Goal: Transaction & Acquisition: Subscribe to service/newsletter

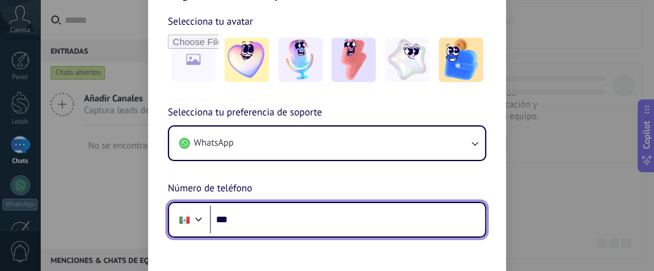
click at [338, 225] on input "***" at bounding box center [347, 220] width 275 height 28
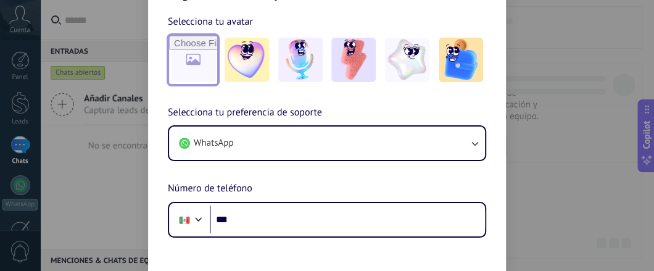
click at [191, 61] on input "file" at bounding box center [193, 60] width 48 height 48
type input "**********"
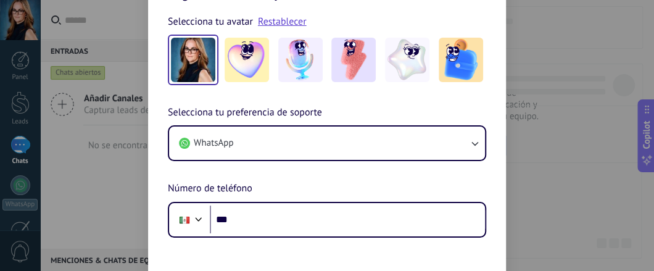
click at [193, 59] on img at bounding box center [193, 60] width 44 height 44
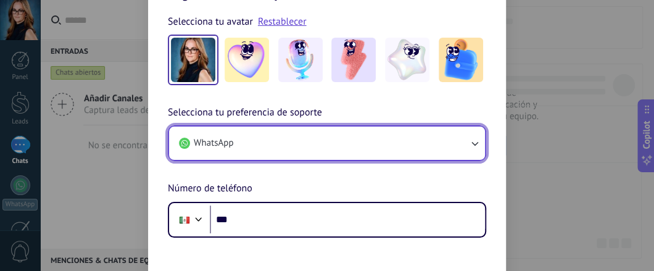
click at [475, 144] on icon "button" at bounding box center [475, 143] width 12 height 12
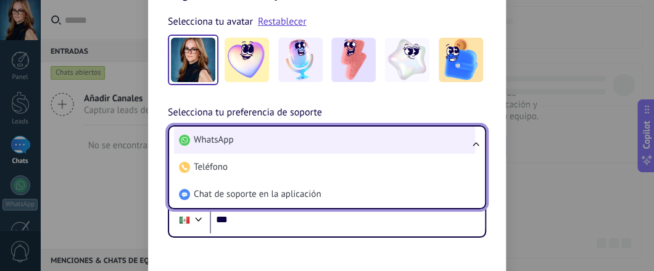
click at [432, 142] on li "WhatsApp" at bounding box center [324, 140] width 301 height 27
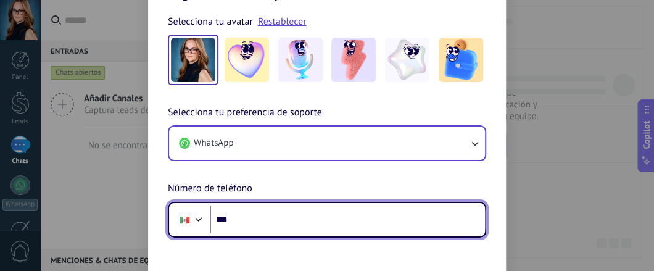
click at [285, 219] on input "***" at bounding box center [347, 220] width 275 height 28
type input "**********"
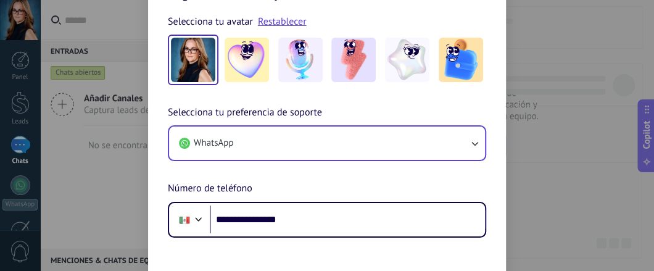
click at [188, 59] on img at bounding box center [193, 60] width 44 height 44
click at [356, 164] on div "**********" at bounding box center [327, 171] width 358 height 133
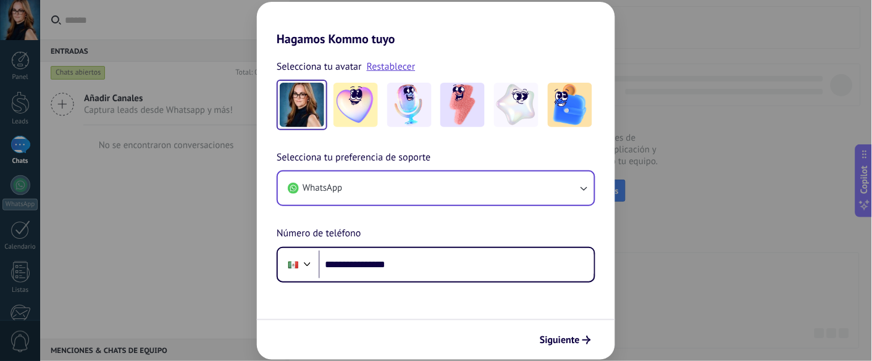
drag, startPoint x: 633, startPoint y: 2, endPoint x: 212, endPoint y: 249, distance: 488.6
click at [212, 249] on div "**********" at bounding box center [436, 180] width 872 height 361
click at [557, 270] on span "Siguiente" at bounding box center [560, 340] width 40 height 9
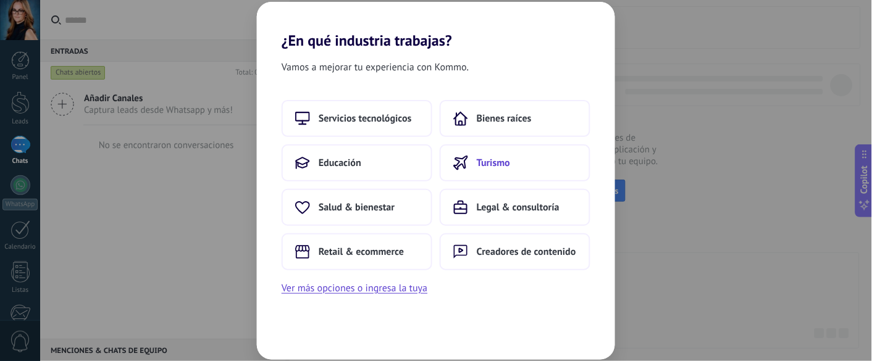
click at [480, 161] on span "Turismo" at bounding box center [493, 163] width 33 height 12
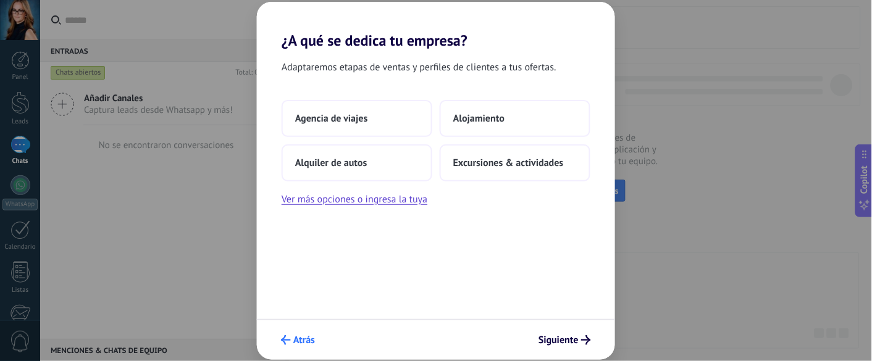
click at [283, 270] on button "Atrás" at bounding box center [297, 340] width 45 height 21
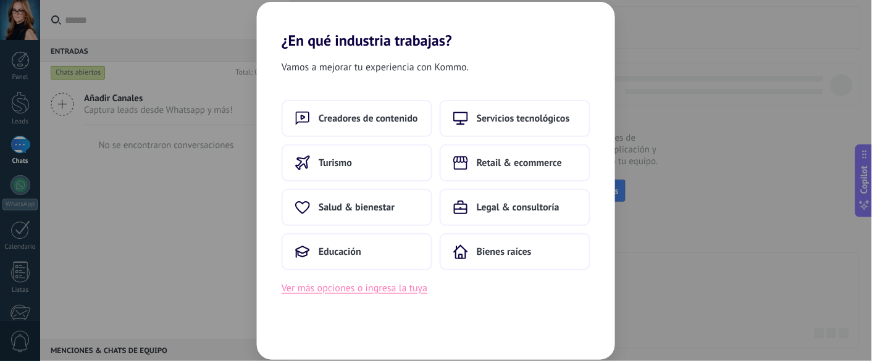
click at [314, 270] on button "Ver más opciones o ingresa la tuya" at bounding box center [355, 288] width 146 height 16
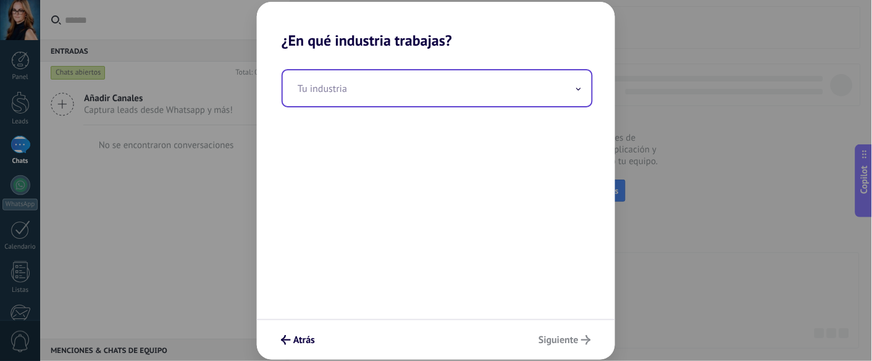
click at [581, 90] on input "text" at bounding box center [437, 88] width 309 height 36
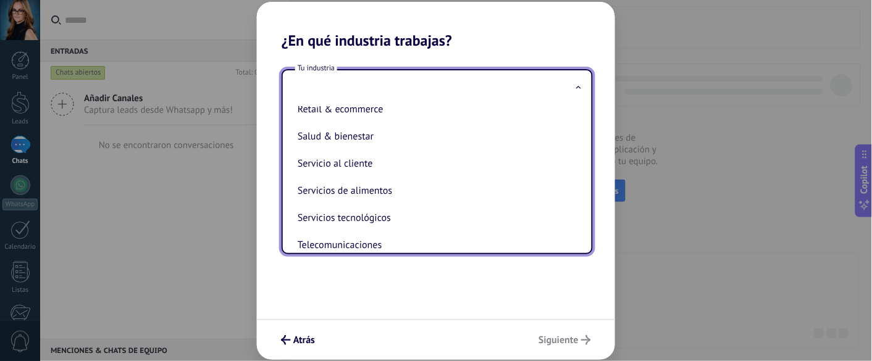
scroll to position [334, 0]
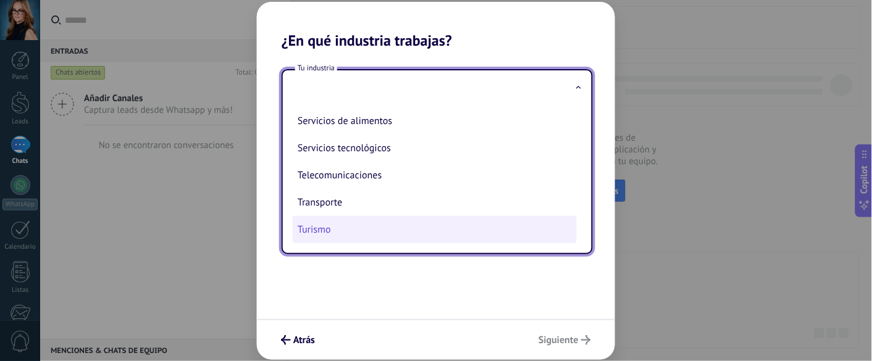
click at [454, 227] on li "Turismo" at bounding box center [435, 229] width 284 height 27
type input "*******"
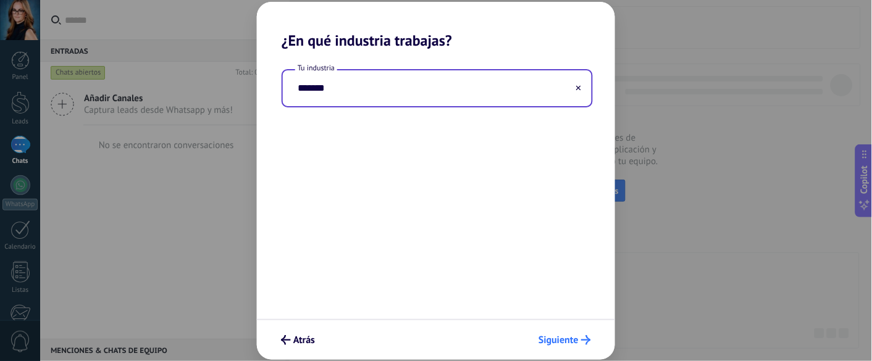
click at [559, 270] on span "Siguiente" at bounding box center [558, 340] width 40 height 9
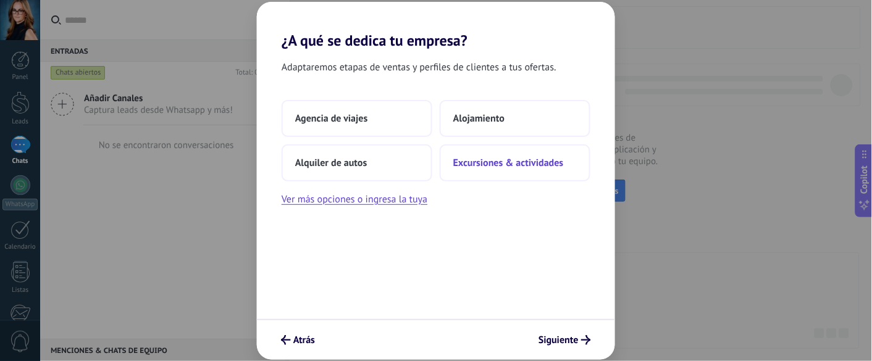
click at [522, 161] on span "Excursiones & actividades" at bounding box center [508, 163] width 111 height 12
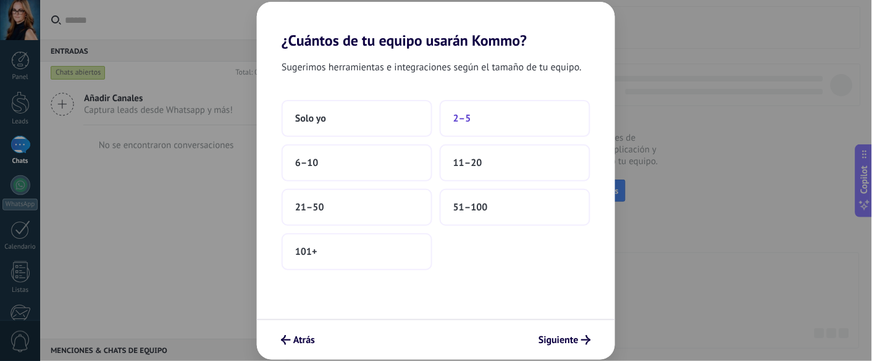
click at [504, 119] on button "2–5" at bounding box center [515, 118] width 151 height 37
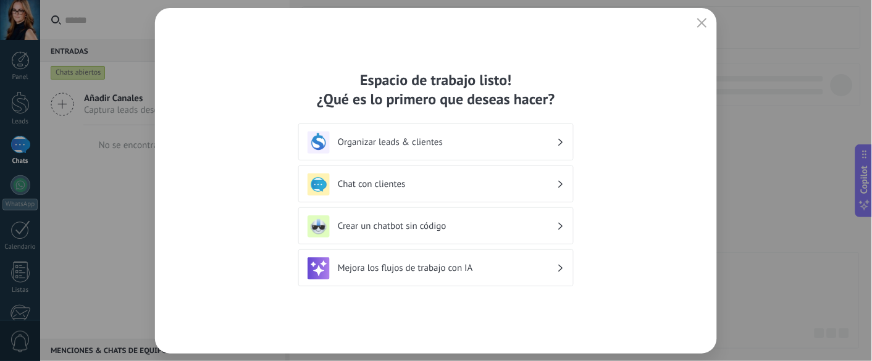
click at [520, 133] on div "Organizar leads & clientes" at bounding box center [435, 142] width 257 height 22
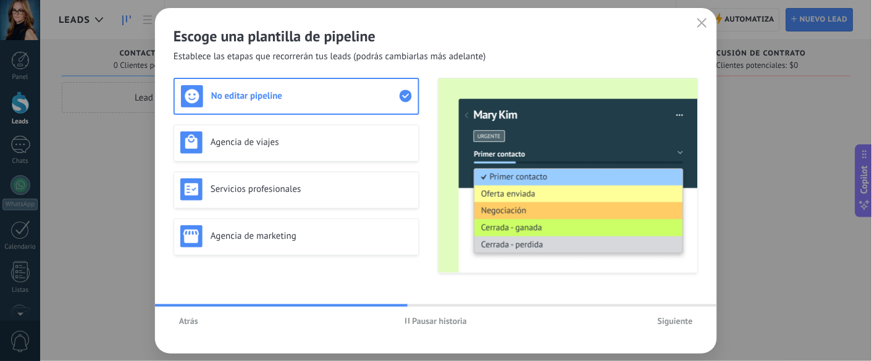
click at [654, 270] on span "Siguiente" at bounding box center [674, 321] width 35 height 9
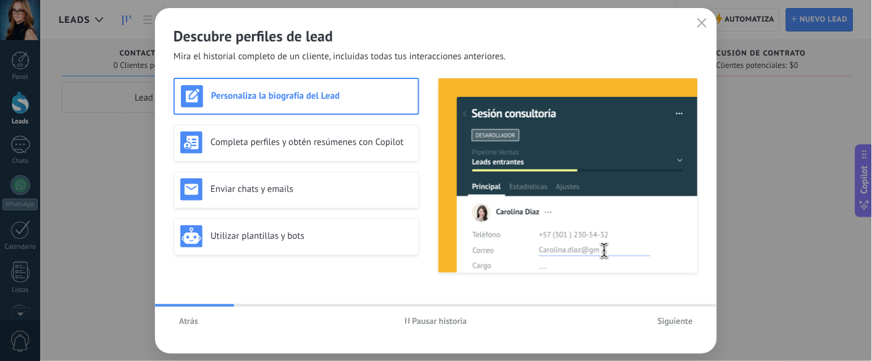
click at [654, 270] on span "Siguiente" at bounding box center [674, 321] width 35 height 9
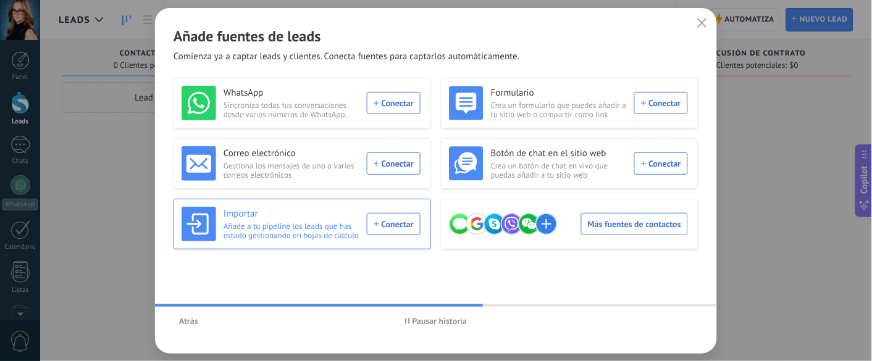
click at [401, 221] on div "Importar Añade a tu pipeline los leads que has estado gestionando en hojas de c…" at bounding box center [301, 224] width 239 height 35
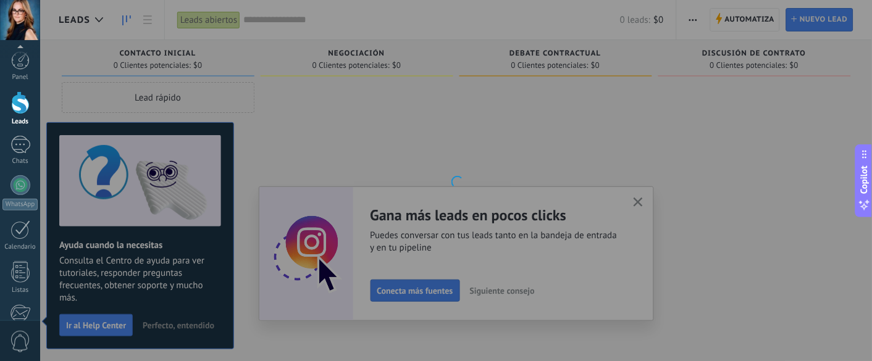
scroll to position [152, 0]
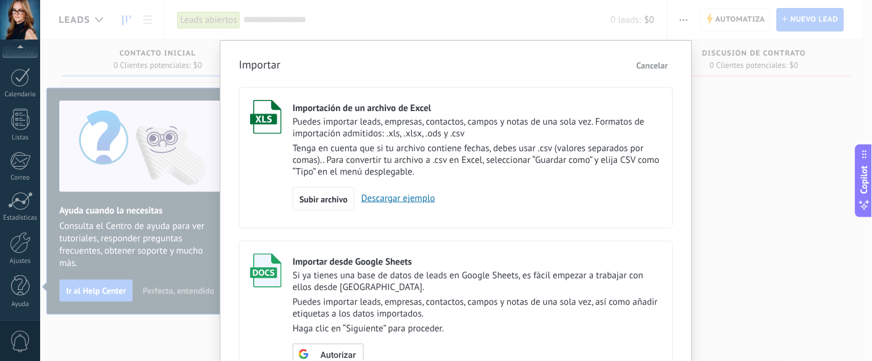
click at [375, 200] on link "Descargar ejemplo" at bounding box center [394, 199] width 81 height 12
click at [320, 195] on span "Subir archivo" at bounding box center [323, 199] width 48 height 9
click at [0, 0] on input "Importación de un archivo de Excel Puedes importar leads, empresas, contactos, …" at bounding box center [0, 0] width 0 height 0
click at [308, 202] on span "Subir archivo" at bounding box center [323, 199] width 48 height 9
click at [0, 0] on input "Importación de un archivo de Excel Puedes importar leads, empresas, contactos, …" at bounding box center [0, 0] width 0 height 0
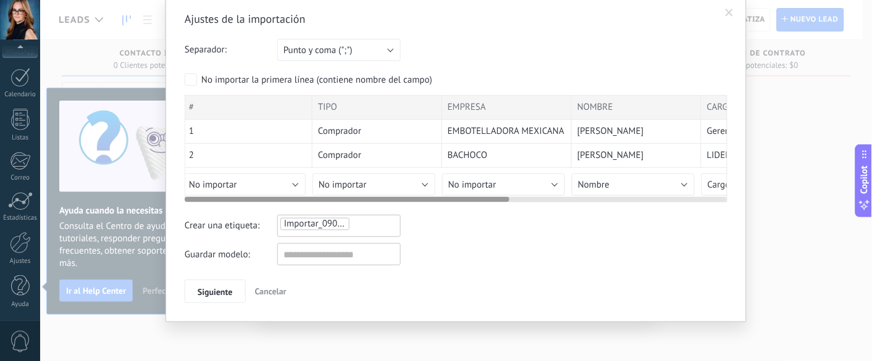
scroll to position [0, 0]
drag, startPoint x: 433, startPoint y: 198, endPoint x: 246, endPoint y: 192, distance: 187.8
click at [246, 192] on div at bounding box center [456, 197] width 543 height 10
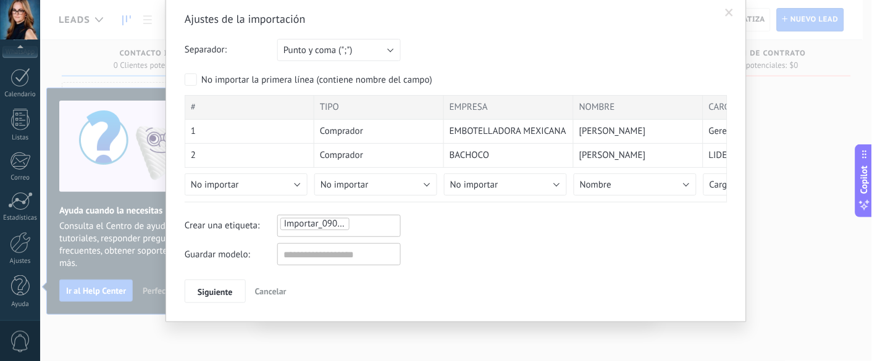
click at [654, 12] on span at bounding box center [729, 13] width 8 height 9
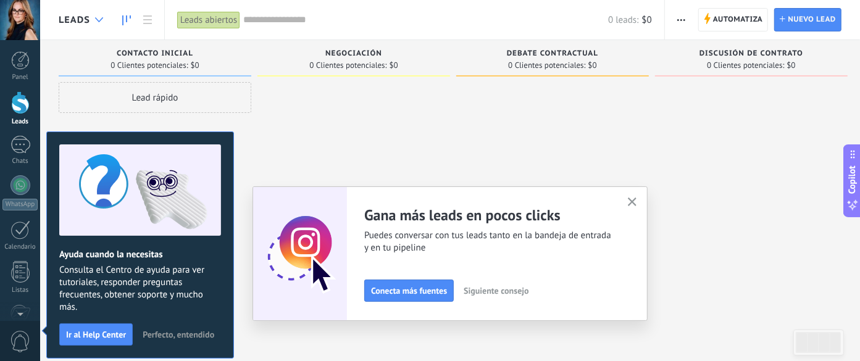
drag, startPoint x: 96, startPoint y: 16, endPoint x: 106, endPoint y: 22, distance: 11.6
click at [106, 22] on div at bounding box center [99, 20] width 20 height 24
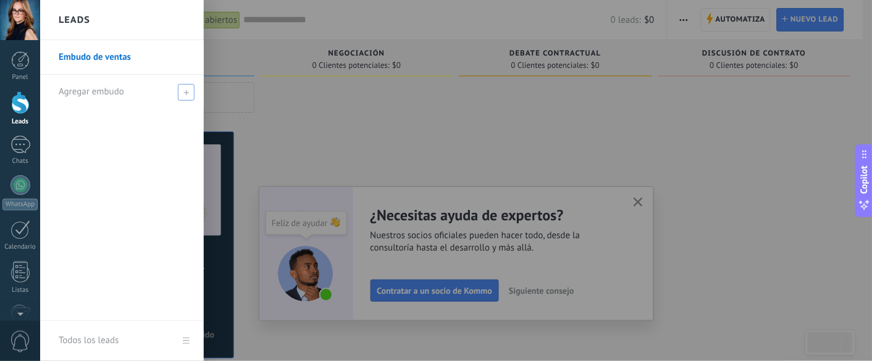
click at [108, 94] on span "Agregar embudo" at bounding box center [91, 92] width 65 height 12
type input "*"
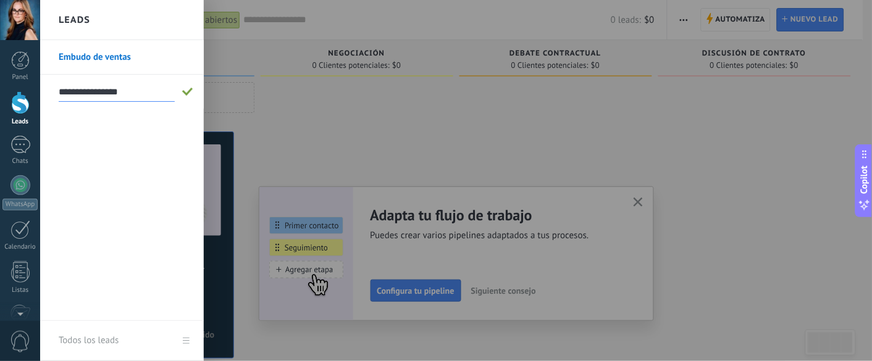
type input "**********"
click at [155, 140] on div "**********" at bounding box center [122, 180] width 164 height 281
click at [261, 123] on div at bounding box center [476, 180] width 872 height 361
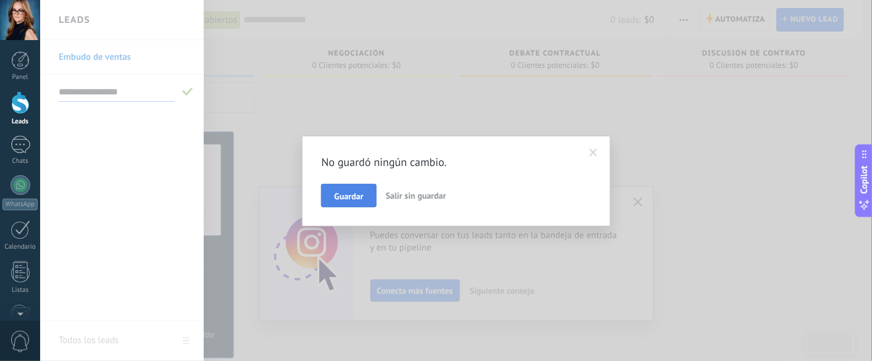
click at [358, 197] on span "Guardar" at bounding box center [348, 196] width 29 height 9
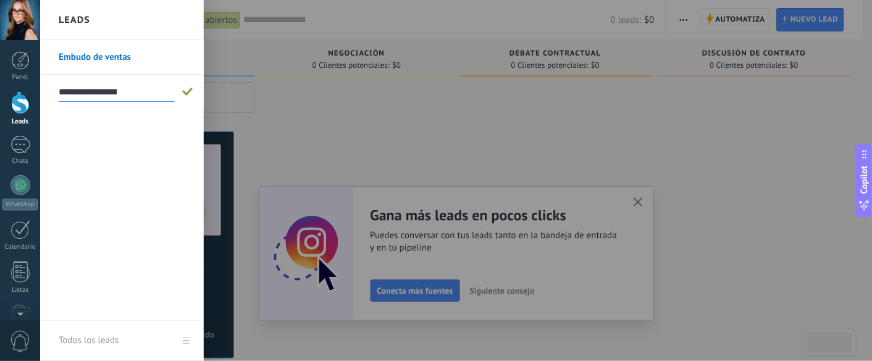
click at [121, 91] on input "**********" at bounding box center [117, 92] width 116 height 20
click at [294, 136] on div at bounding box center [476, 180] width 872 height 361
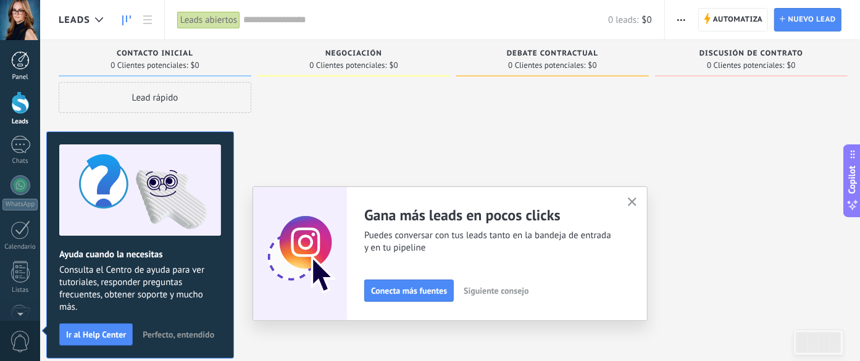
click at [20, 69] on div at bounding box center [20, 60] width 19 height 19
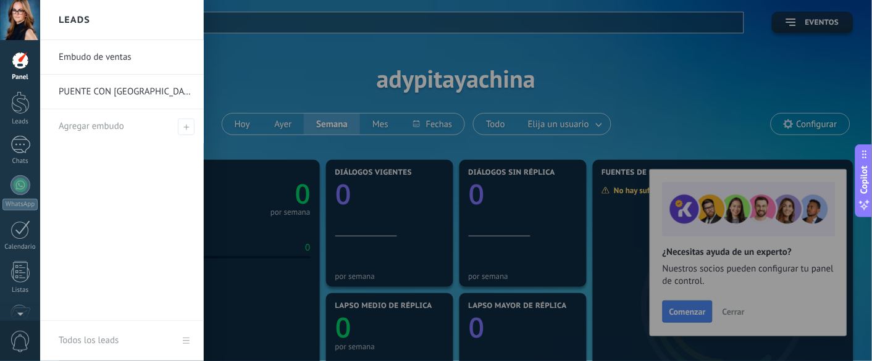
click at [85, 92] on link "PUENTE CON [GEOGRAPHIC_DATA]" at bounding box center [125, 92] width 133 height 35
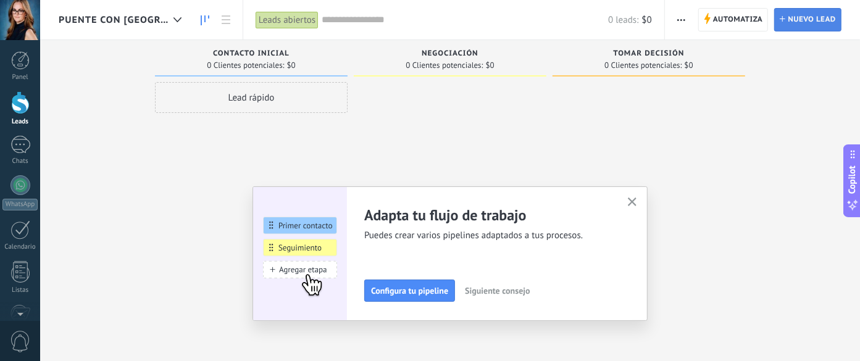
click at [654, 19] on use at bounding box center [783, 19] width 6 height 6
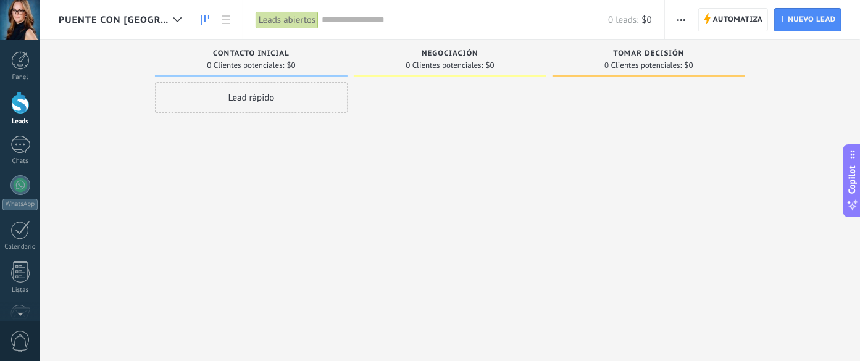
click at [654, 22] on span "button" at bounding box center [681, 19] width 8 height 23
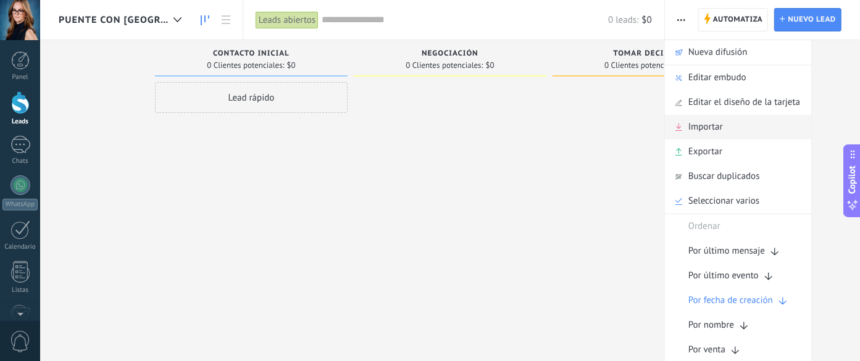
click at [654, 122] on div "Importar" at bounding box center [738, 127] width 146 height 25
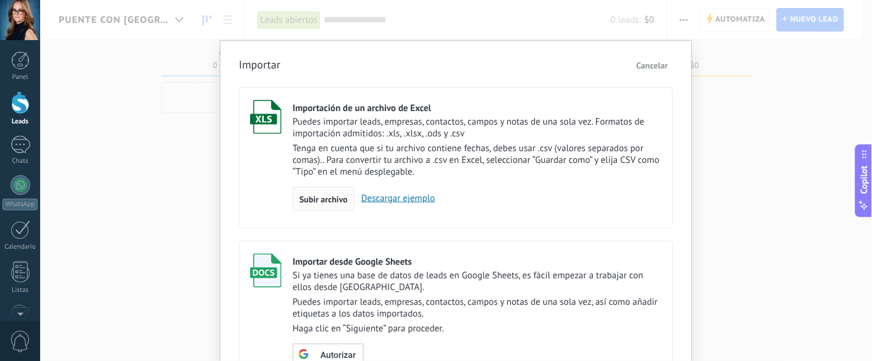
click at [316, 201] on span "Subir archivo" at bounding box center [323, 199] width 48 height 9
click at [0, 0] on input "Importación de un archivo de Excel Puedes importar leads, empresas, contactos, …" at bounding box center [0, 0] width 0 height 0
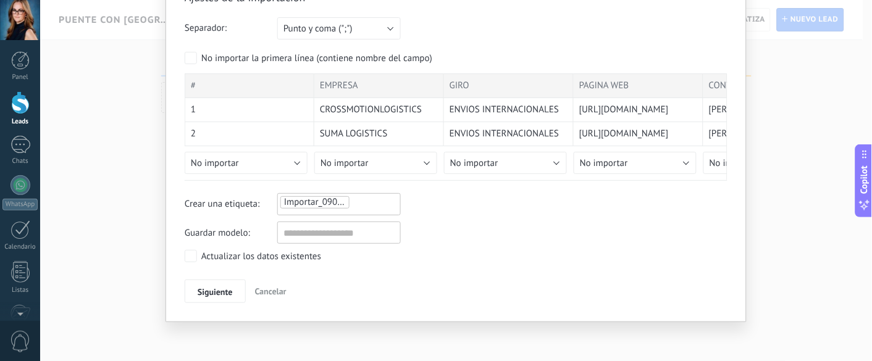
scroll to position [65, 0]
click at [216, 270] on span "Siguiente" at bounding box center [215, 292] width 35 height 9
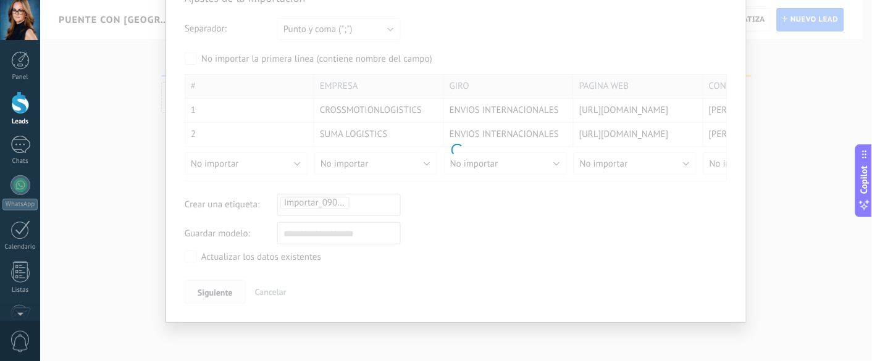
scroll to position [0, 0]
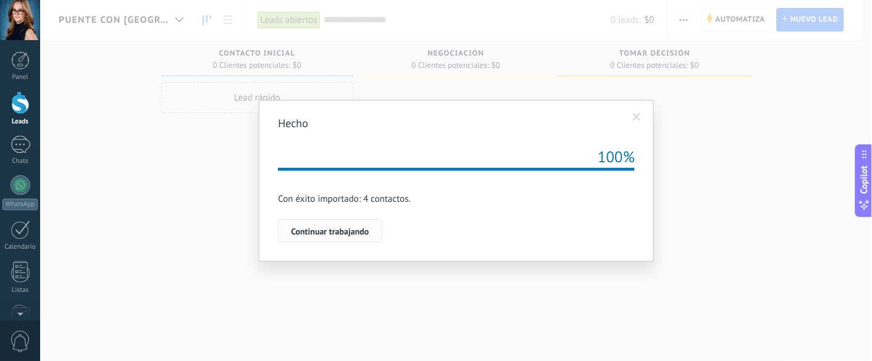
click at [343, 231] on span "Continuar trabajando" at bounding box center [330, 231] width 78 height 9
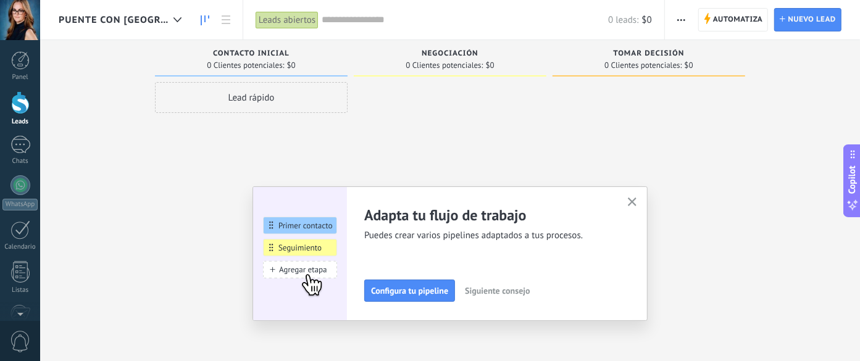
click at [633, 201] on icon "button" at bounding box center [632, 202] width 9 height 9
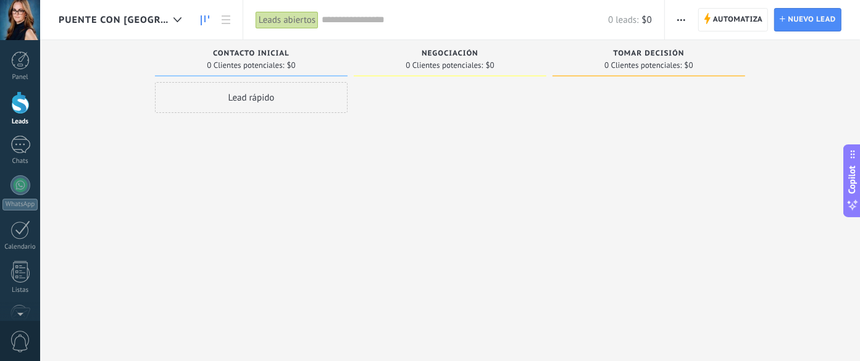
click at [441, 201] on div at bounding box center [450, 182] width 193 height 200
click at [255, 92] on div "Lead rápido" at bounding box center [251, 97] width 193 height 31
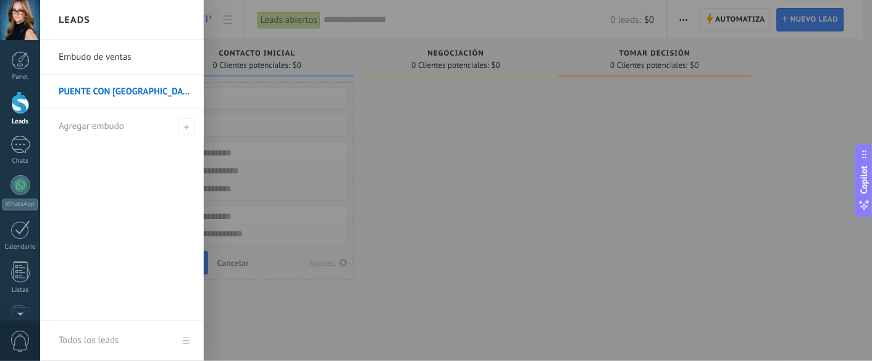
click at [81, 90] on link "PUENTE CON [GEOGRAPHIC_DATA]" at bounding box center [125, 92] width 133 height 35
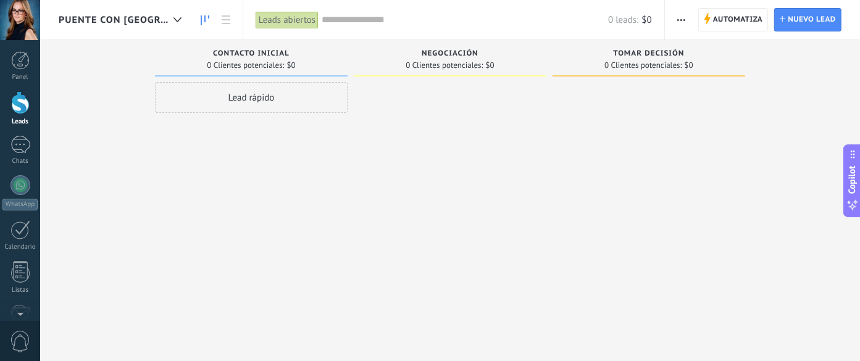
click at [278, 22] on div "Leads abiertos" at bounding box center [287, 20] width 63 height 18
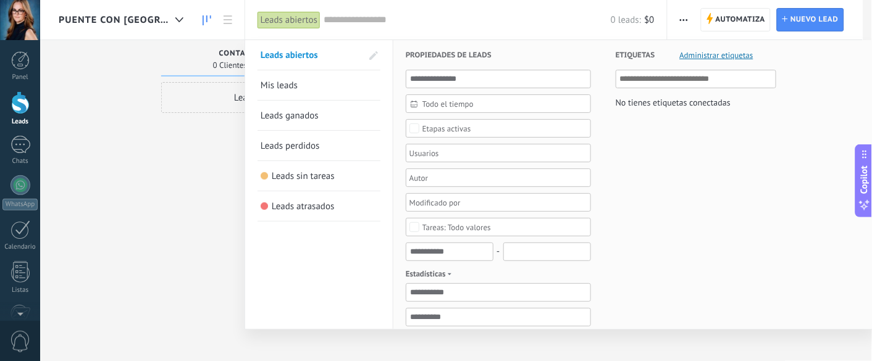
click at [654, 169] on div "Etiquetas Administrar etiquetas No tienes etiquetas conectadas" at bounding box center [683, 364] width 185 height 648
click at [117, 175] on div at bounding box center [436, 180] width 872 height 361
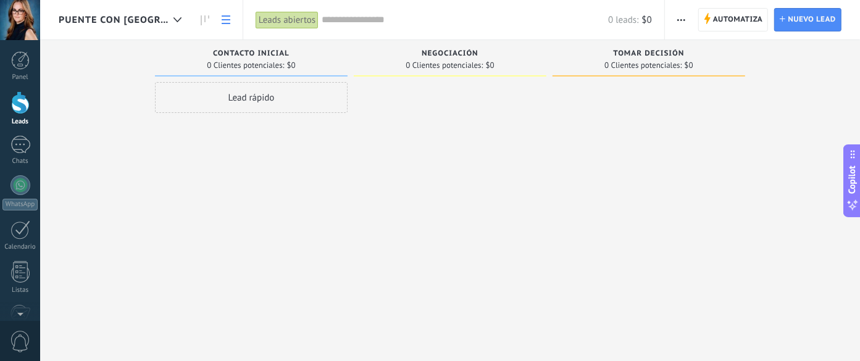
click at [215, 25] on link at bounding box center [225, 20] width 21 height 24
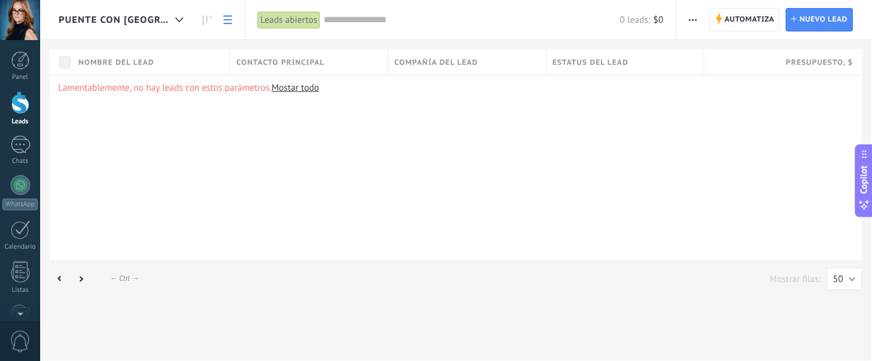
click at [654, 17] on span "button" at bounding box center [693, 19] width 8 height 23
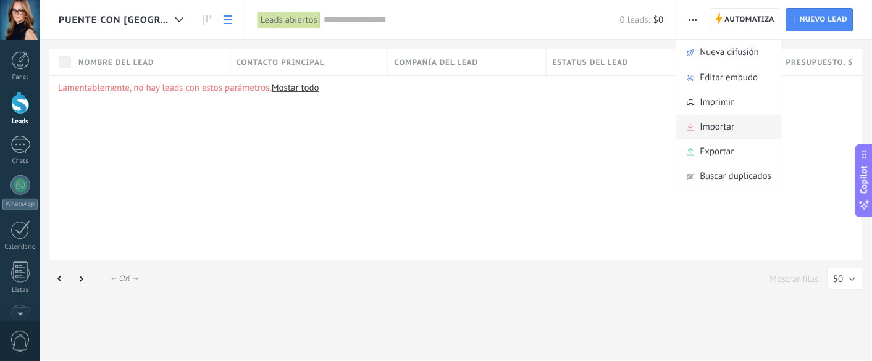
click at [654, 125] on div "Importar" at bounding box center [729, 127] width 104 height 25
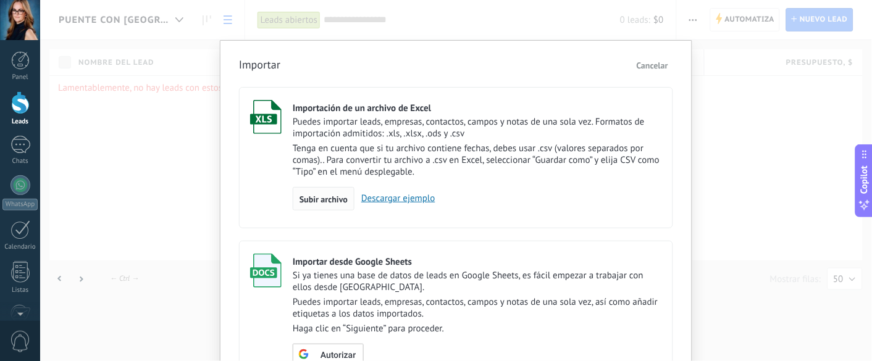
click at [325, 198] on span "Subir archivo" at bounding box center [323, 199] width 48 height 9
click at [0, 0] on input "Importación de un archivo de Excel Puedes importar leads, empresas, contactos, …" at bounding box center [0, 0] width 0 height 0
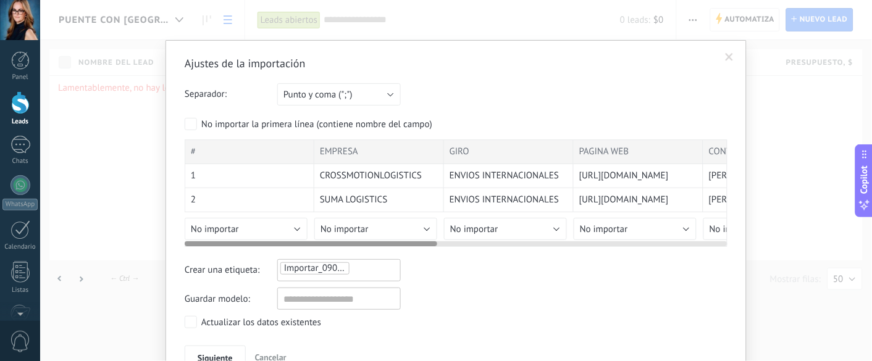
drag, startPoint x: 351, startPoint y: 243, endPoint x: 99, endPoint y: 236, distance: 252.0
click at [99, 236] on div "Ajustes de la importación Separador: Punto y coma (";") Coma (",") Tabulación (…" at bounding box center [456, 180] width 832 height 361
click at [296, 228] on button "No importar" at bounding box center [246, 229] width 123 height 22
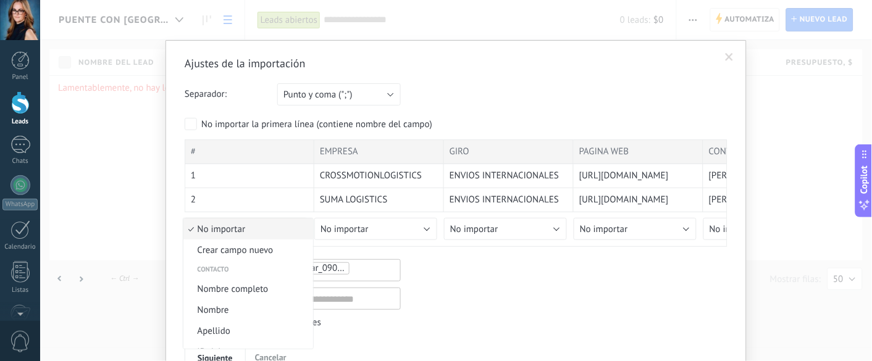
click at [296, 228] on span "No importar" at bounding box center [246, 229] width 126 height 12
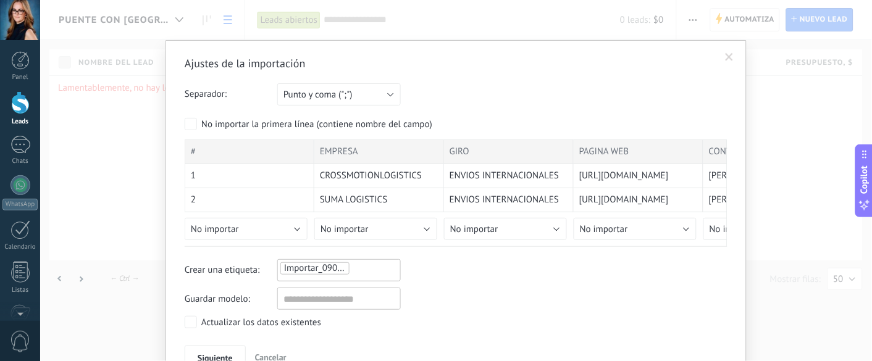
click at [541, 270] on div "Ajustes de la importación Separador: Punto y coma (";") Coma (",") Tabulación (…" at bounding box center [456, 212] width 543 height 313
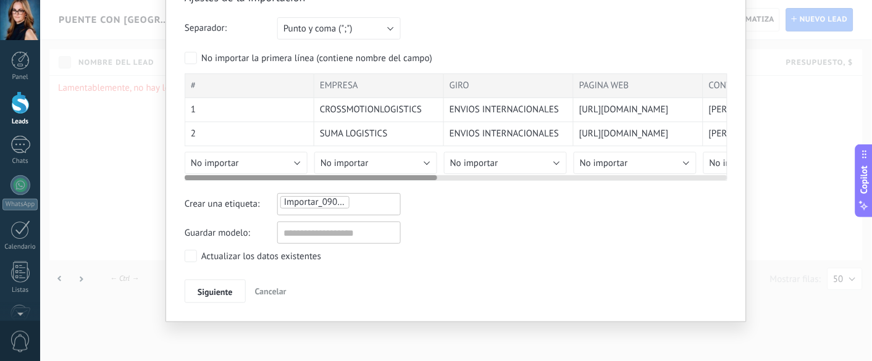
scroll to position [65, 0]
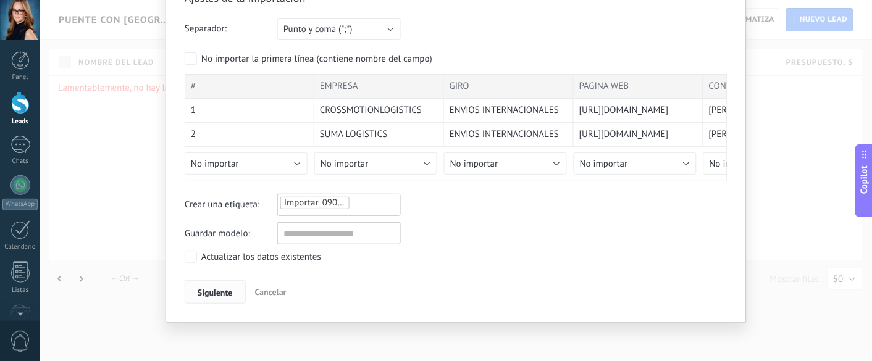
click at [220, 270] on span "Siguiente" at bounding box center [215, 292] width 35 height 9
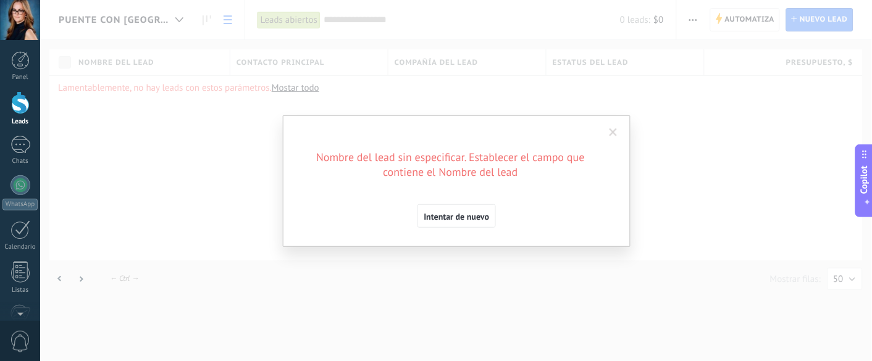
scroll to position [0, 0]
click at [612, 136] on span at bounding box center [613, 132] width 8 height 9
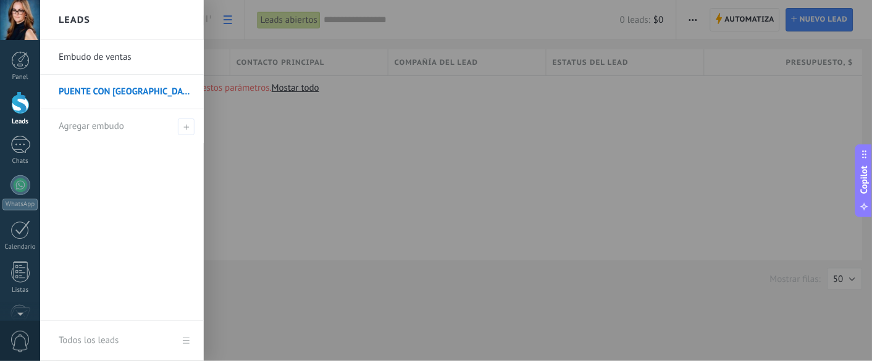
click at [17, 95] on div at bounding box center [20, 102] width 19 height 23
click at [120, 90] on link "PUENTE CON [GEOGRAPHIC_DATA]" at bounding box center [125, 92] width 133 height 35
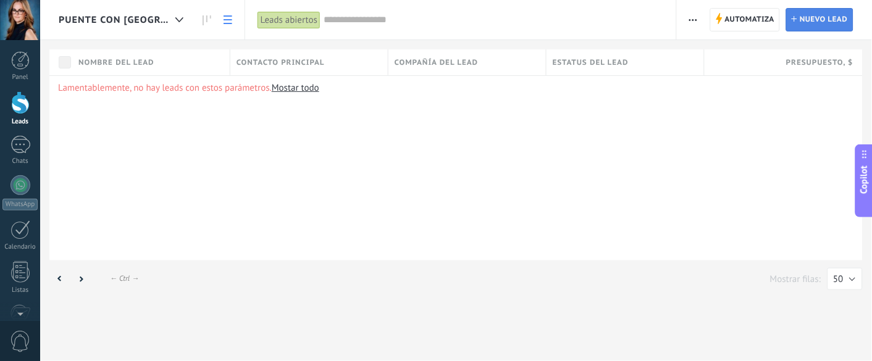
click at [654, 17] on span "Nuevo lead" at bounding box center [823, 20] width 48 height 22
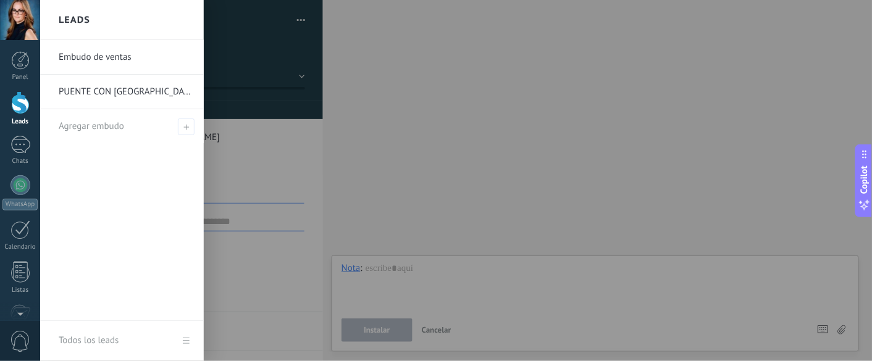
click at [90, 61] on link "Embudo de ventas" at bounding box center [125, 57] width 133 height 35
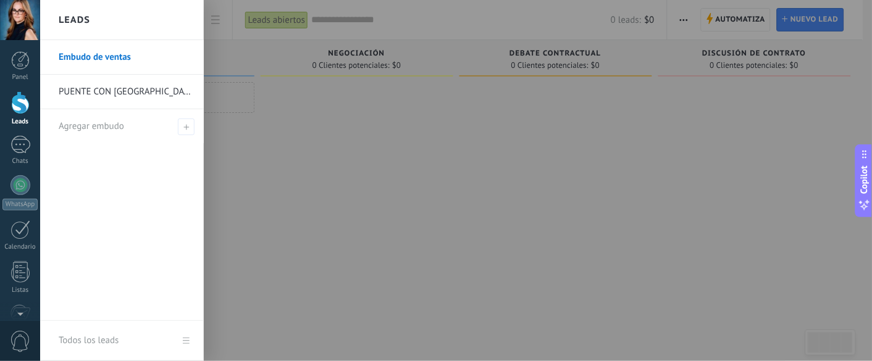
click at [75, 91] on link "PUENTE CON [GEOGRAPHIC_DATA]" at bounding box center [125, 92] width 133 height 35
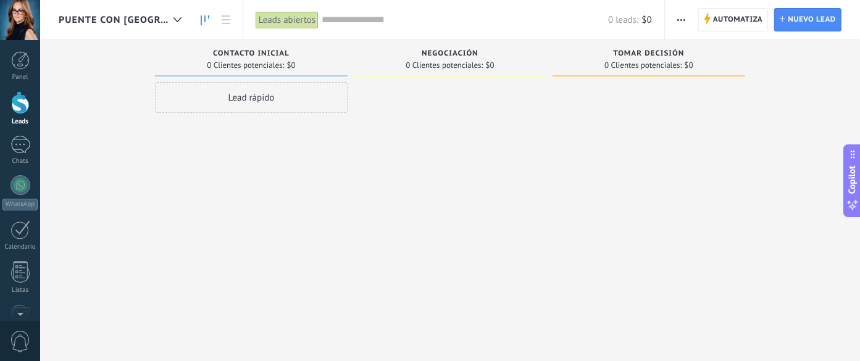
click at [654, 21] on span "button" at bounding box center [681, 19] width 8 height 23
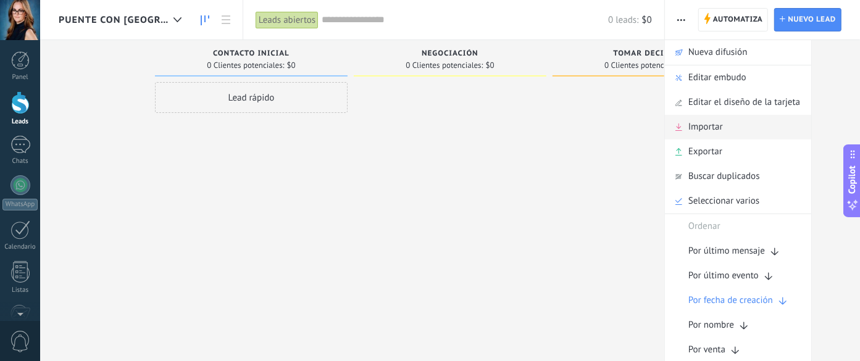
click at [654, 123] on div "Importar" at bounding box center [738, 127] width 146 height 25
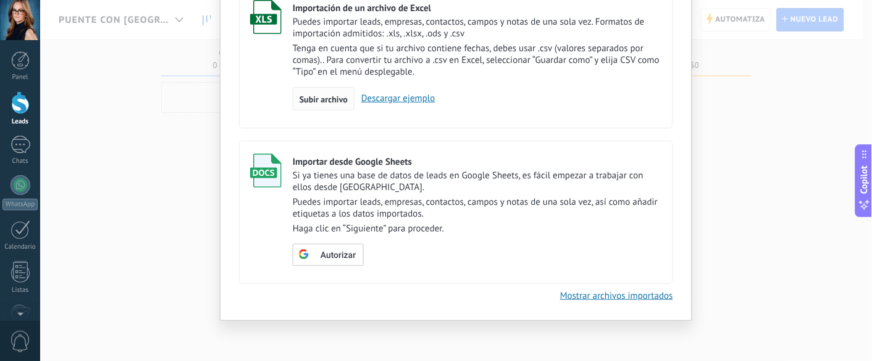
scroll to position [102, 0]
click at [325, 106] on div "Subir archivo" at bounding box center [324, 98] width 62 height 23
click at [0, 0] on input "Importación de un archivo de Excel Puedes importar leads, empresas, contactos, …" at bounding box center [0, 0] width 0 height 0
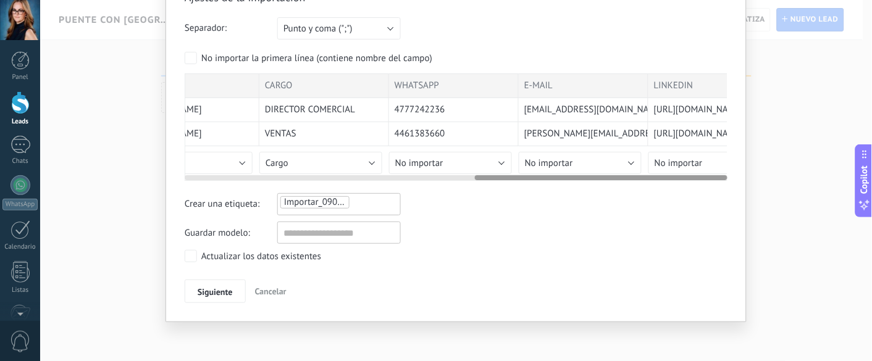
scroll to position [0, 624]
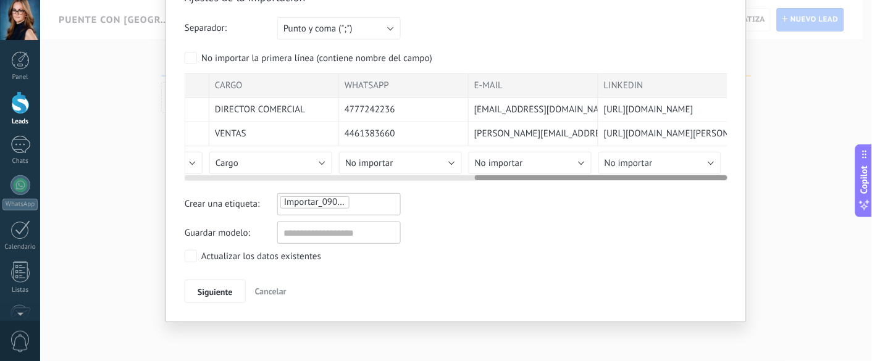
drag, startPoint x: 400, startPoint y: 177, endPoint x: 733, endPoint y: 179, distance: 333.4
click at [654, 179] on div "Ajustes de la importación Separador: Punto y coma (";") Coma (",") Tabulación (…" at bounding box center [455, 148] width 581 height 348
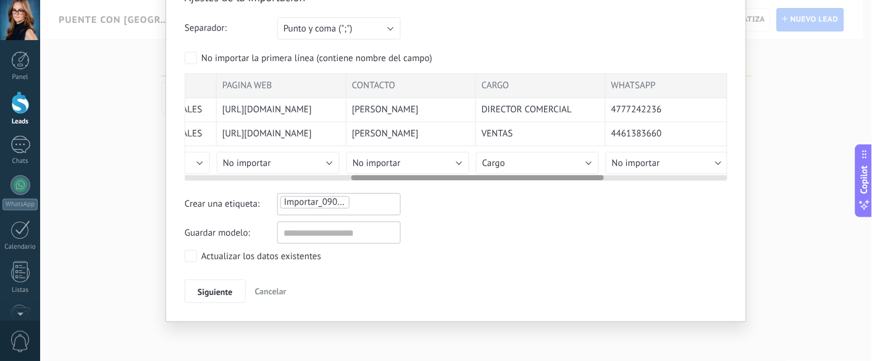
scroll to position [0, 0]
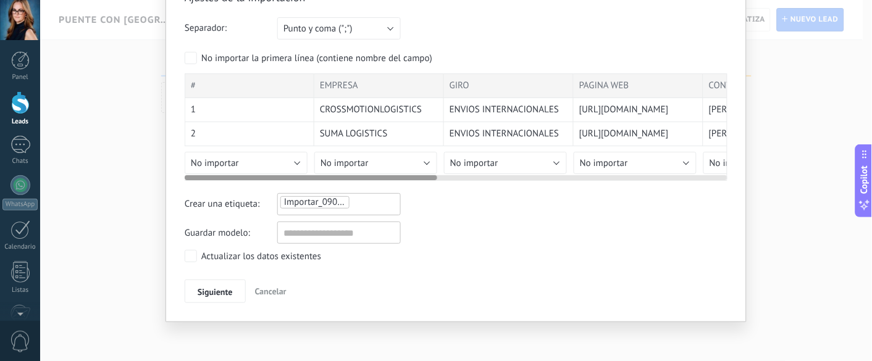
drag, startPoint x: 514, startPoint y: 177, endPoint x: 164, endPoint y: 172, distance: 349.5
click at [165, 172] on div "Ajustes de la importación Separador: Punto y coma (";") Coma (",") Tabulación (…" at bounding box center [455, 148] width 581 height 348
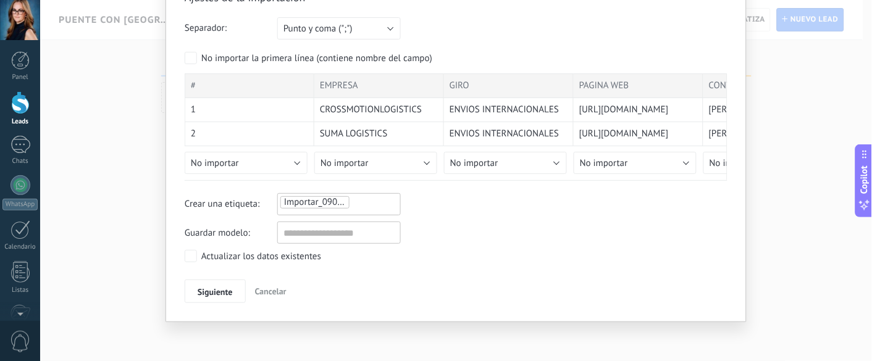
click at [334, 201] on span "Importar_09092025_1357" at bounding box center [335, 202] width 102 height 12
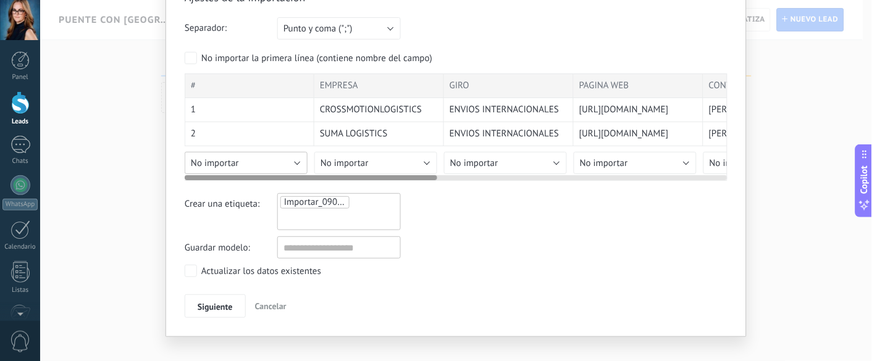
click at [297, 164] on button "No importar" at bounding box center [246, 163] width 123 height 22
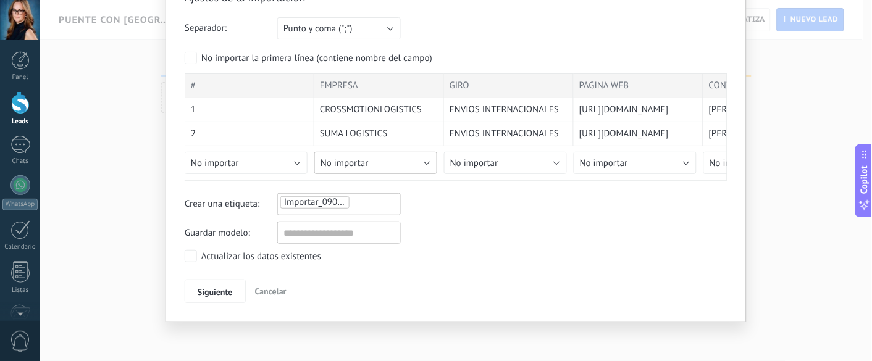
click at [425, 162] on button "No importar" at bounding box center [375, 163] width 123 height 22
click at [388, 26] on button "Punto y coma (";")" at bounding box center [338, 28] width 123 height 22
click at [515, 22] on div "Separador: Punto y coma (";") Coma (",") Tabulación (" ") Punto y coma (";")" at bounding box center [456, 28] width 543 height 22
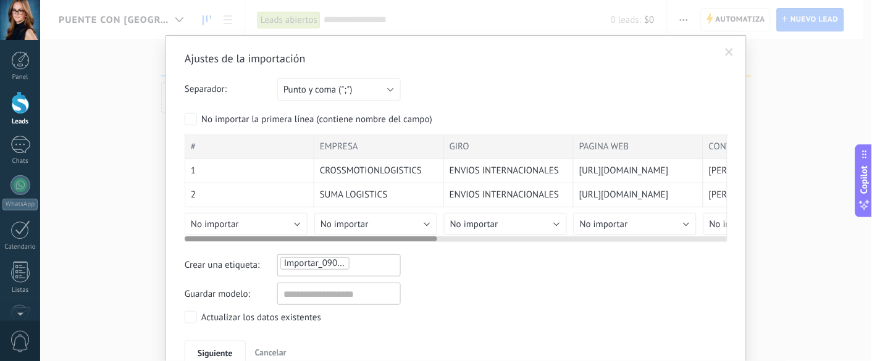
scroll to position [66, 0]
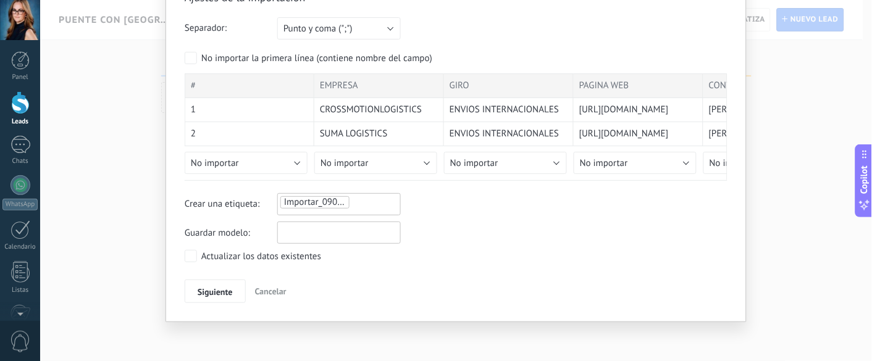
click at [327, 233] on input "text" at bounding box center [338, 233] width 123 height 22
type input "**********"
click at [485, 259] on div "Actualizar los datos existentes" at bounding box center [456, 257] width 543 height 15
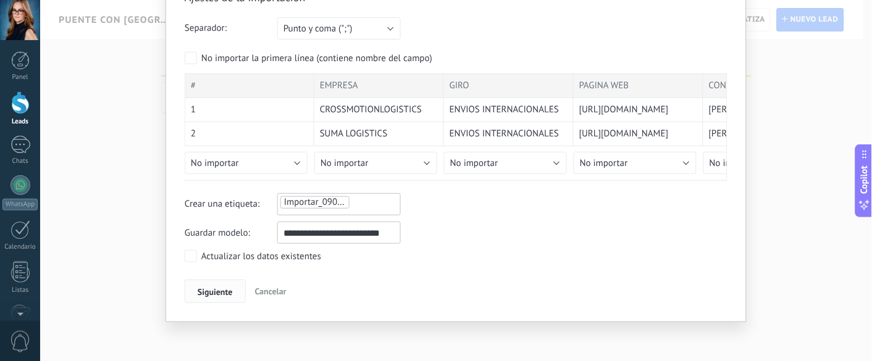
click at [219, 270] on span "Siguiente" at bounding box center [215, 292] width 35 height 9
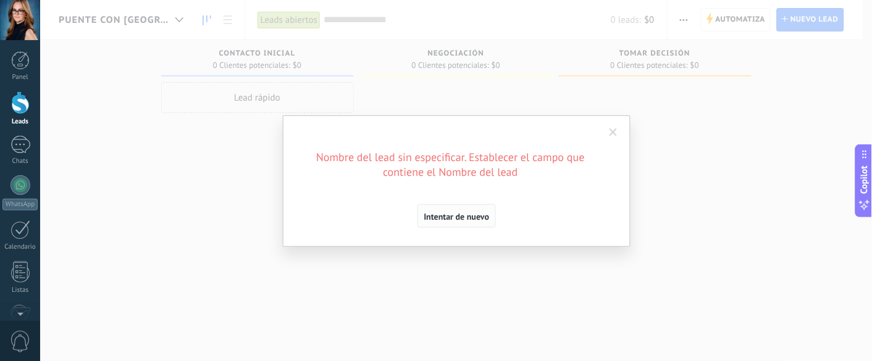
click at [463, 220] on span "Intentar de nuevo" at bounding box center [456, 216] width 65 height 9
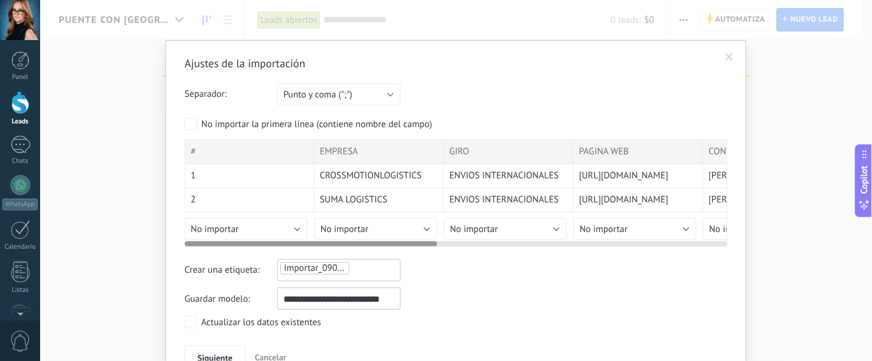
click at [378, 150] on div "EMPRESA" at bounding box center [379, 152] width 130 height 25
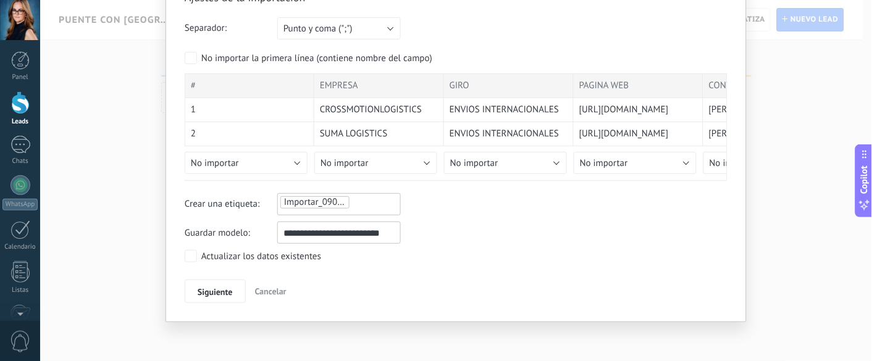
scroll to position [64, 0]
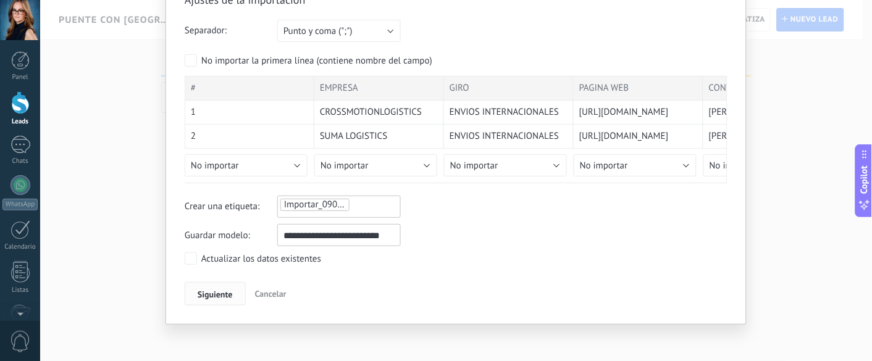
click at [214, 270] on span "Siguiente" at bounding box center [215, 294] width 35 height 9
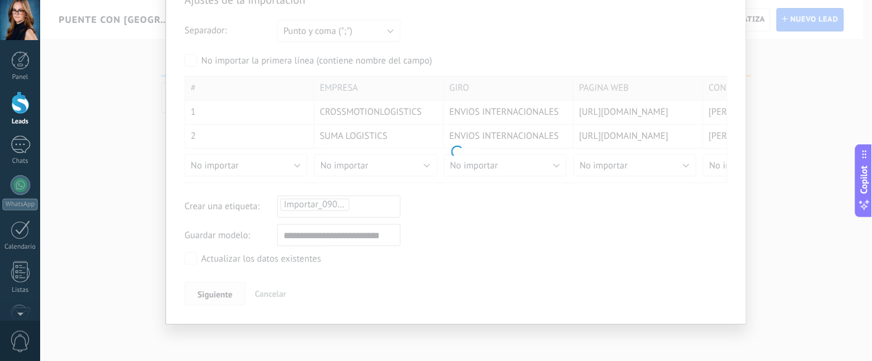
scroll to position [0, 0]
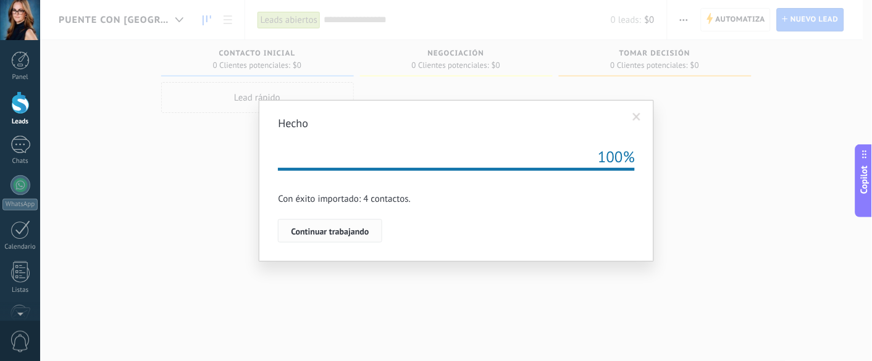
click at [332, 230] on span "Continuar trabajando" at bounding box center [330, 231] width 78 height 9
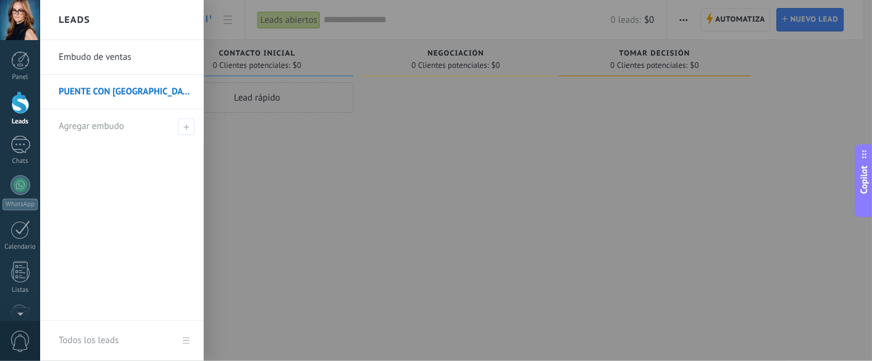
click at [90, 93] on link "PUENTE CON [GEOGRAPHIC_DATA]" at bounding box center [125, 92] width 133 height 35
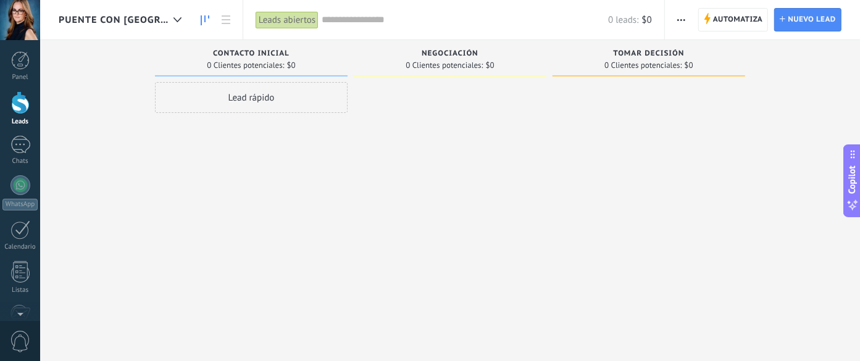
click at [257, 22] on div "Leads abiertos" at bounding box center [287, 20] width 63 height 18
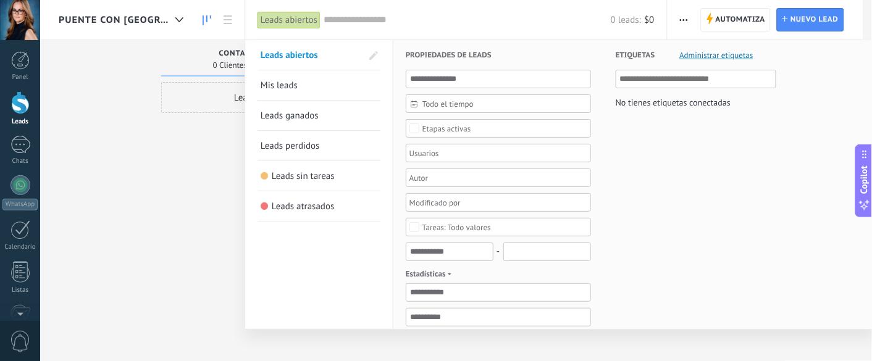
click at [257, 22] on div "Leads abiertos" at bounding box center [288, 20] width 63 height 18
click at [147, 192] on div at bounding box center [436, 180] width 872 height 361
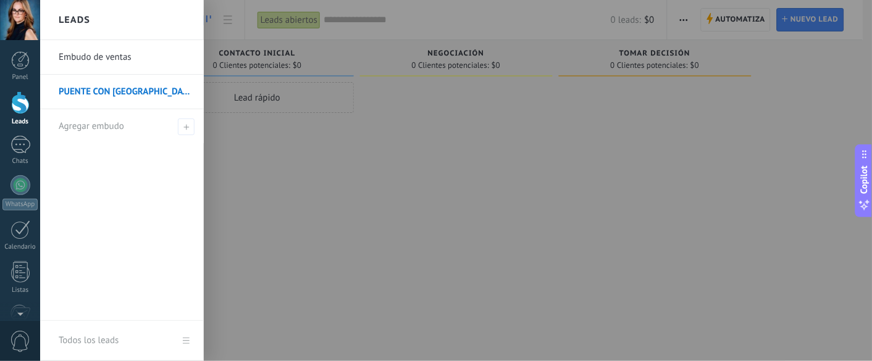
click at [83, 88] on link "PUENTE CON [GEOGRAPHIC_DATA]" at bounding box center [125, 92] width 133 height 35
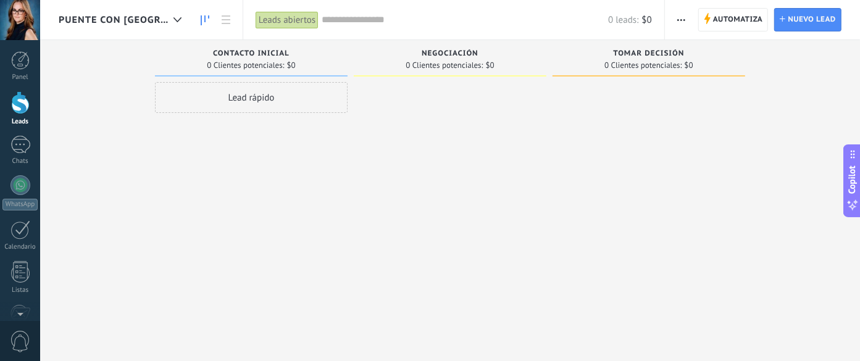
click at [654, 19] on icon "button" at bounding box center [681, 20] width 8 height 2
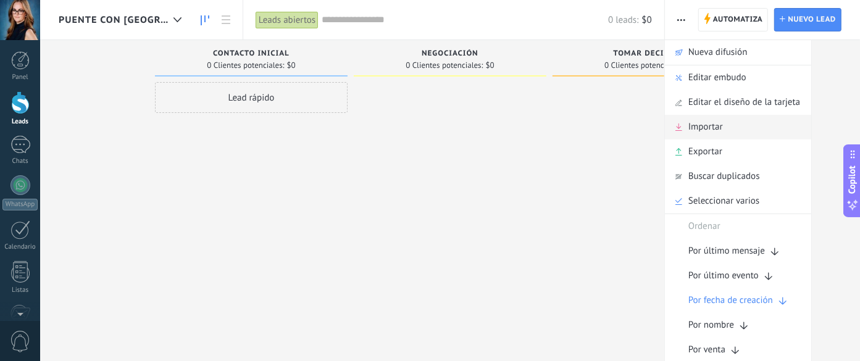
click at [654, 133] on span "Importar" at bounding box center [705, 127] width 35 height 25
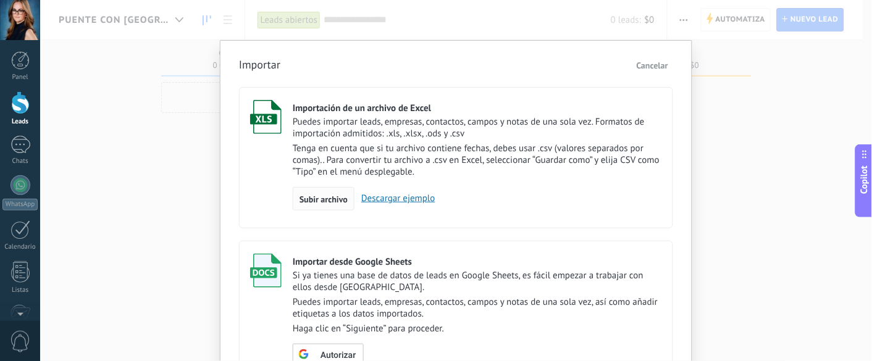
click at [327, 198] on span "Subir archivo" at bounding box center [323, 199] width 48 height 9
click at [0, 0] on input "Importación de un archivo de Excel Puedes importar leads, empresas, contactos, …" at bounding box center [0, 0] width 0 height 0
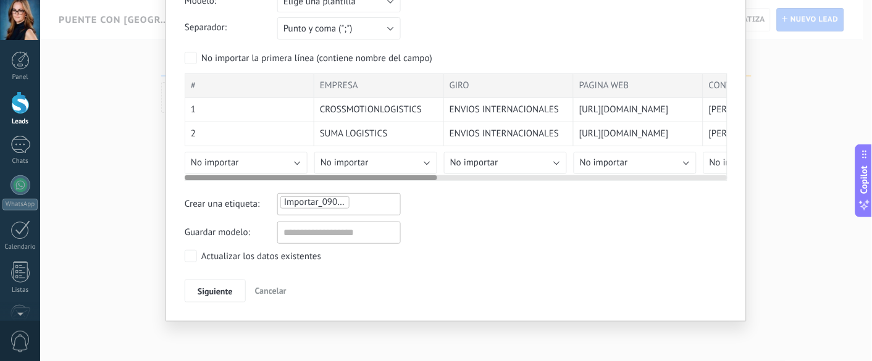
scroll to position [93, 0]
click at [296, 162] on button "No importar" at bounding box center [246, 163] width 123 height 22
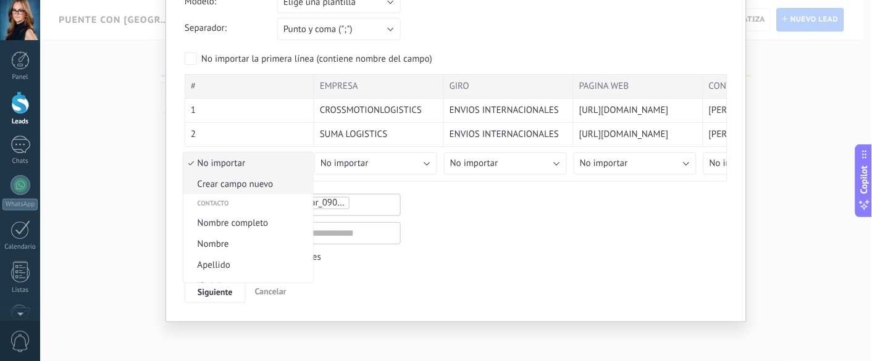
click at [283, 185] on span "Crear campo nuevo" at bounding box center [246, 184] width 126 height 12
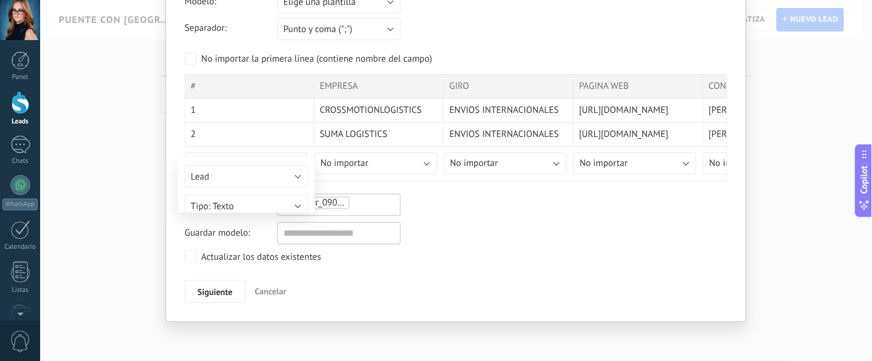
type input "*"
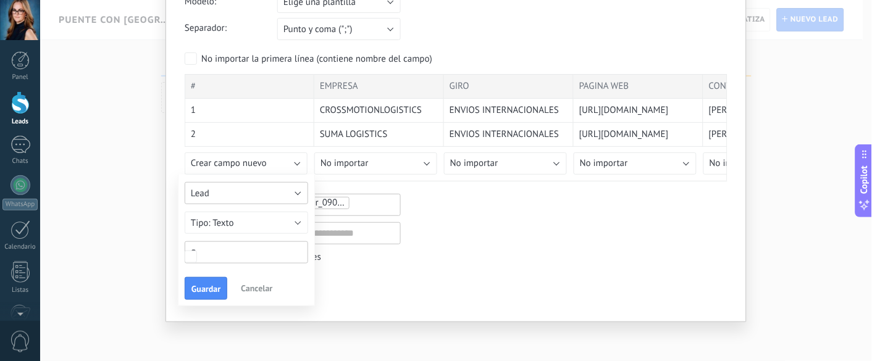
click at [295, 192] on button "Lead" at bounding box center [246, 193] width 123 height 22
click at [295, 164] on div at bounding box center [456, 126] width 543 height 107
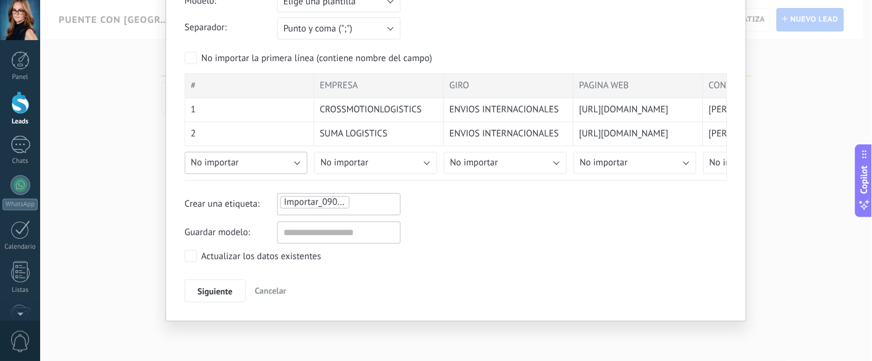
click at [295, 164] on button "No importar" at bounding box center [246, 163] width 123 height 22
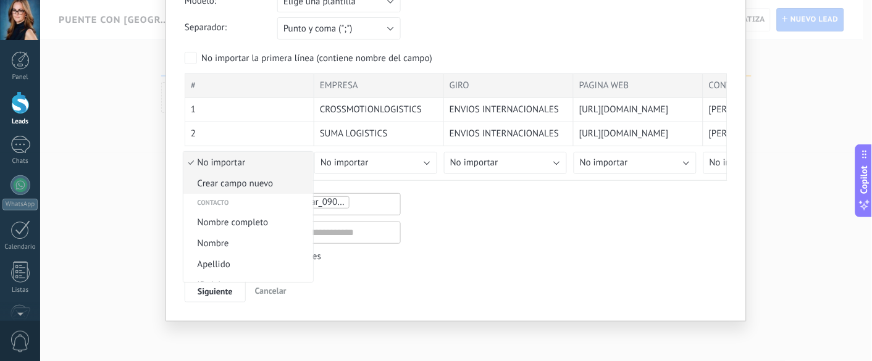
click at [255, 193] on li "Crear campo nuevo" at bounding box center [248, 183] width 130 height 21
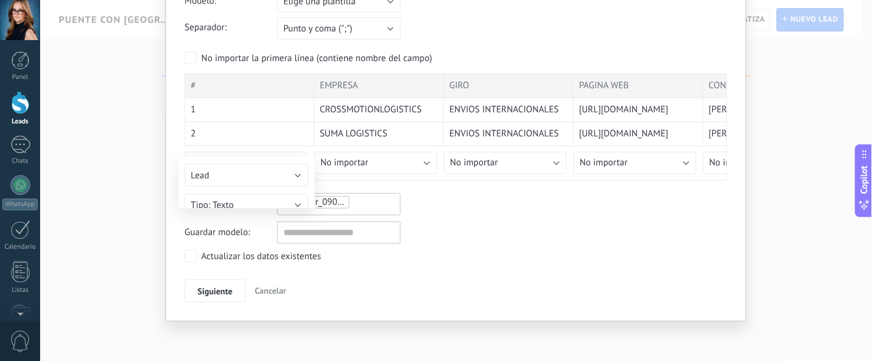
type input "*"
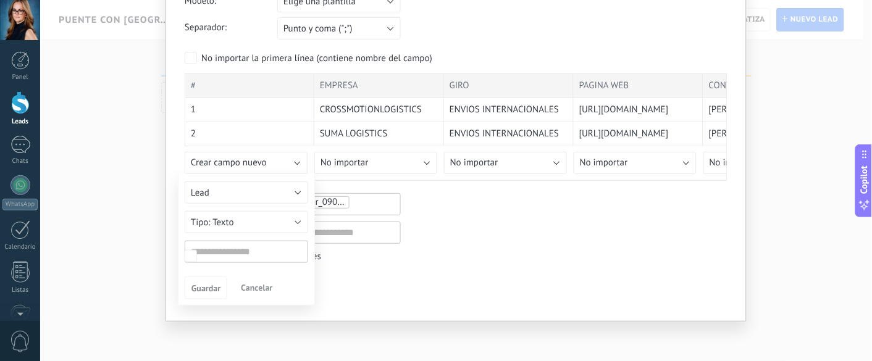
type input "*"
type input "**"
click at [210, 270] on span "Guardar" at bounding box center [205, 288] width 29 height 9
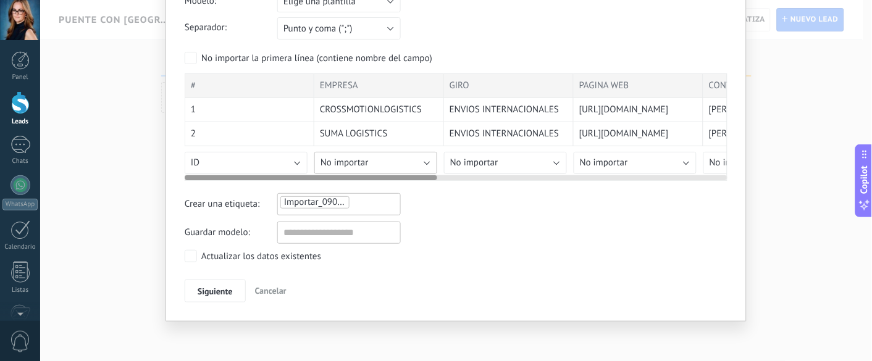
click at [426, 164] on button "No importar" at bounding box center [375, 163] width 123 height 22
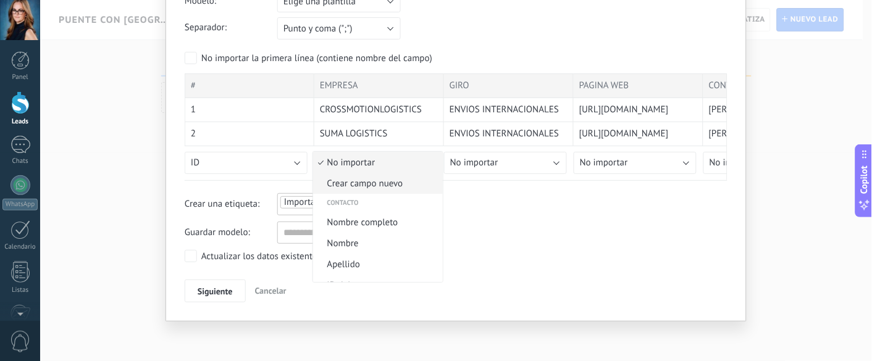
click at [370, 186] on span "Crear campo nuevo" at bounding box center [376, 184] width 126 height 12
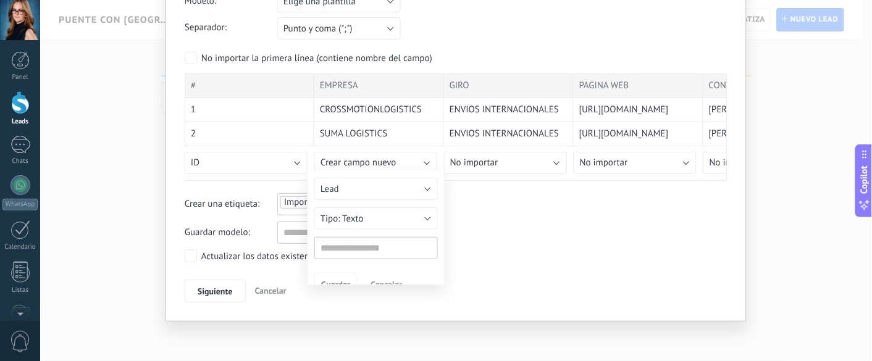
type input "*******"
click at [336, 270] on button "Guardar" at bounding box center [335, 288] width 43 height 23
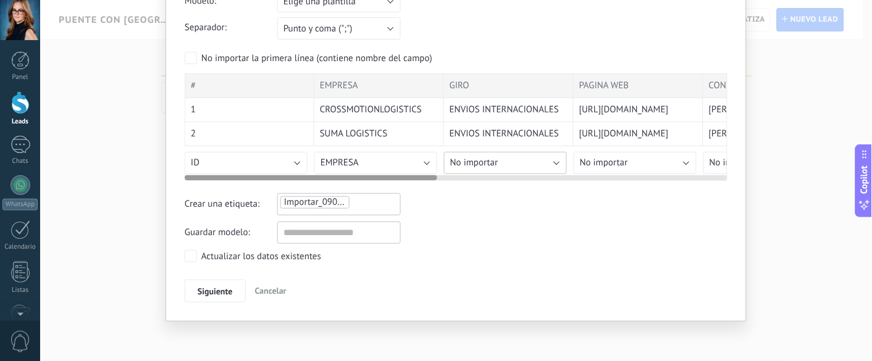
click at [556, 162] on button "No importar" at bounding box center [505, 163] width 123 height 22
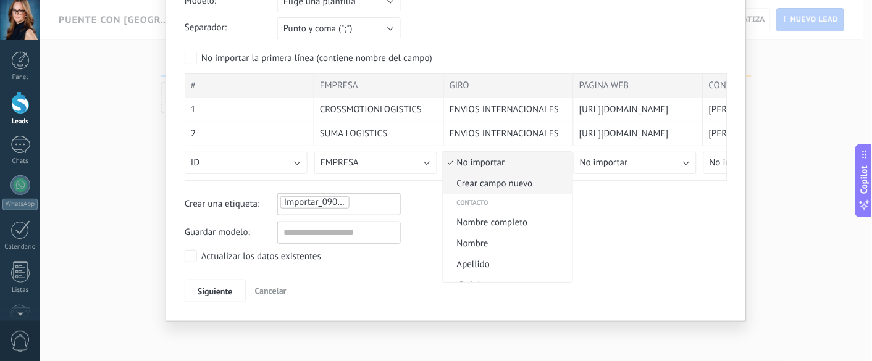
click at [539, 186] on span "Crear campo nuevo" at bounding box center [506, 184] width 126 height 12
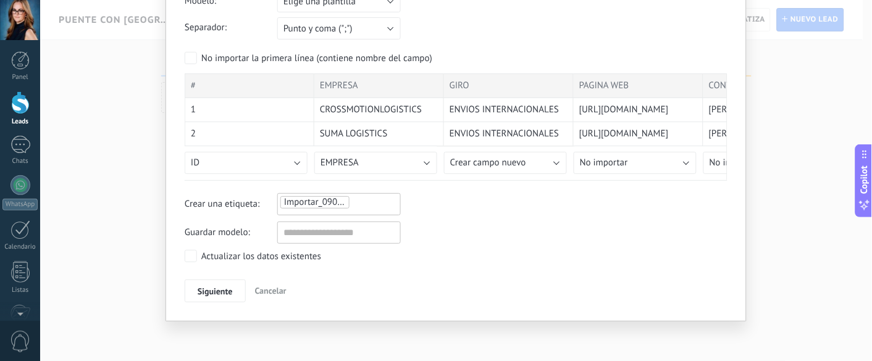
type input "****"
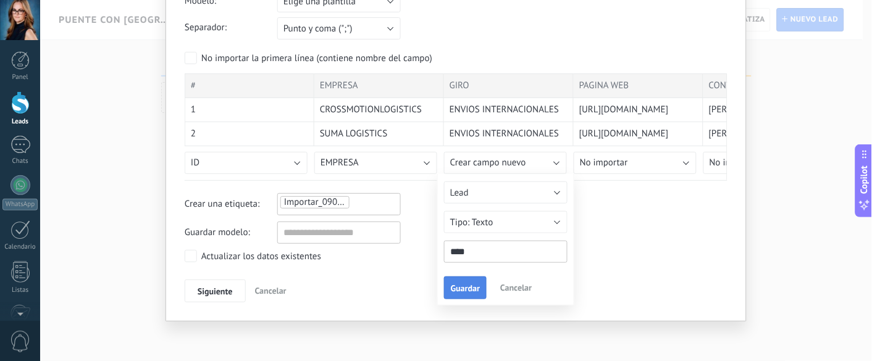
click at [467, 270] on span "Guardar" at bounding box center [465, 288] width 29 height 9
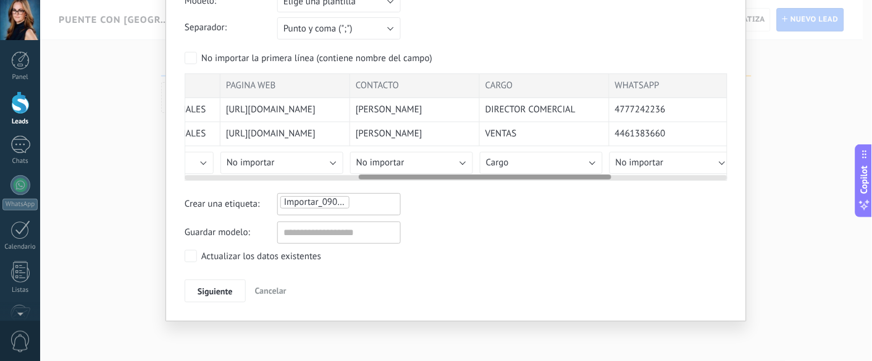
scroll to position [0, 374]
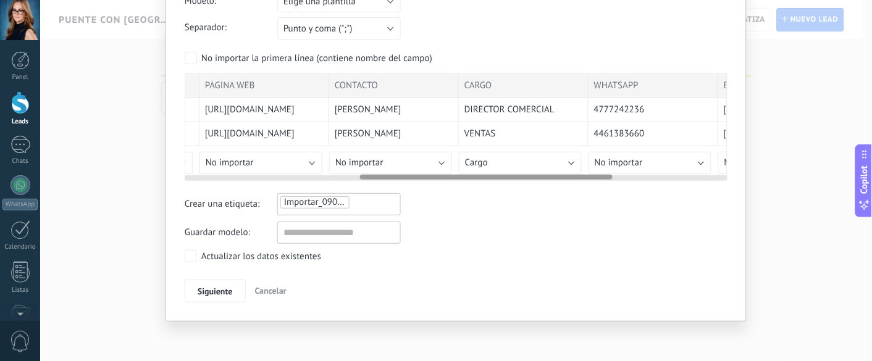
drag, startPoint x: 394, startPoint y: 177, endPoint x: 569, endPoint y: 185, distance: 175.5
click at [569, 185] on div "Ajustes de la importación Modelo: Elige una plantilla PUENTE CON CHINA.LOGISTIC…" at bounding box center [456, 133] width 543 height 340
click at [311, 162] on button "No importar" at bounding box center [260, 163] width 123 height 22
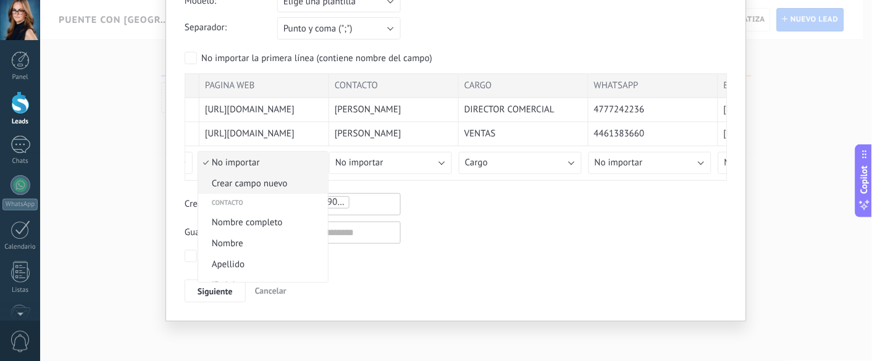
click at [288, 190] on span "Crear campo nuevo" at bounding box center [261, 184] width 126 height 12
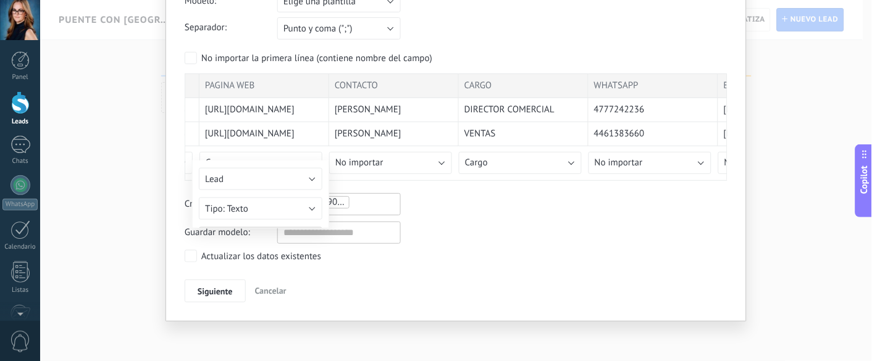
type input "**********"
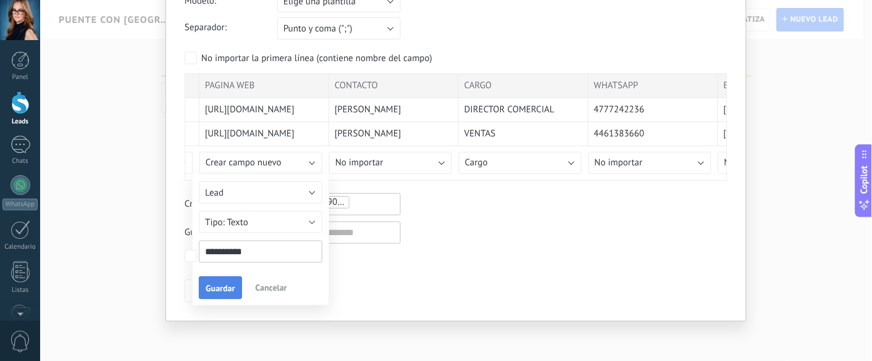
click at [216, 270] on span "Guardar" at bounding box center [220, 288] width 29 height 9
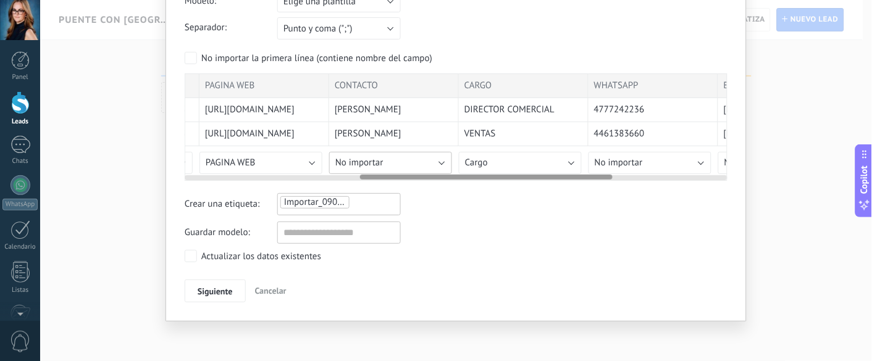
click at [438, 159] on button "No importar" at bounding box center [390, 163] width 123 height 22
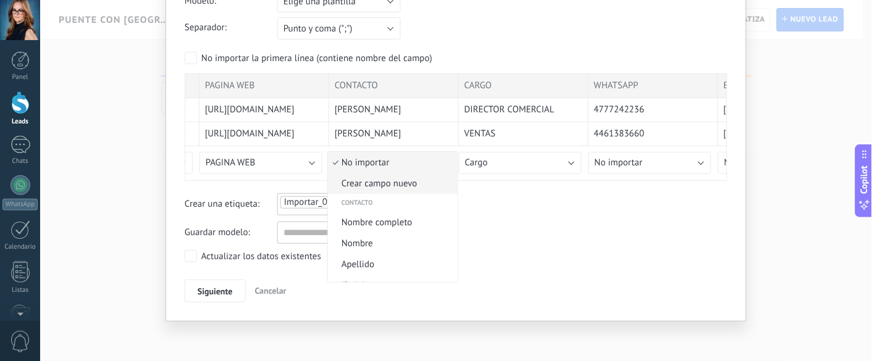
click at [425, 184] on span "Crear campo nuevo" at bounding box center [391, 184] width 126 height 12
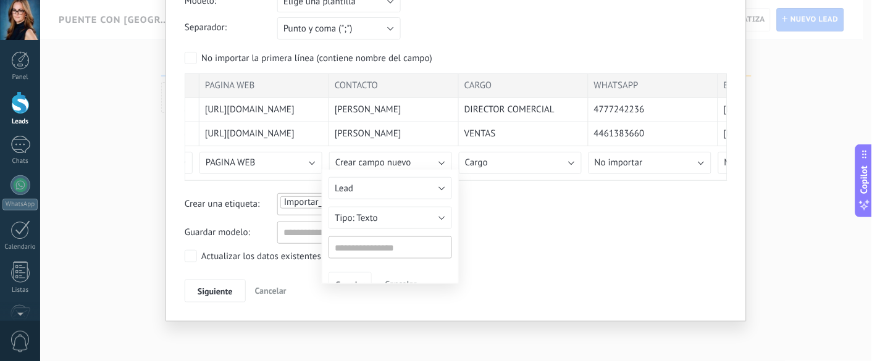
type input "********"
click at [356, 270] on span "Guardar" at bounding box center [349, 288] width 29 height 9
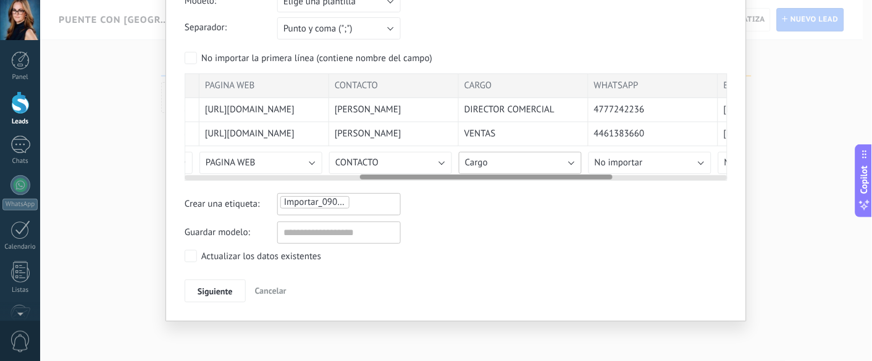
click at [567, 162] on button "Cargo" at bounding box center [520, 163] width 123 height 22
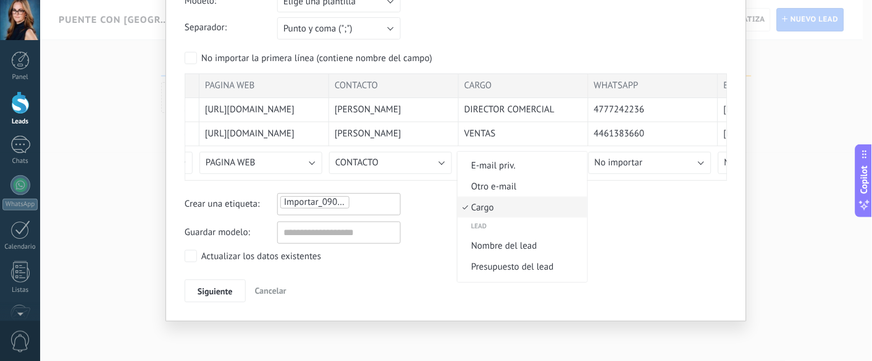
scroll to position [0, 0]
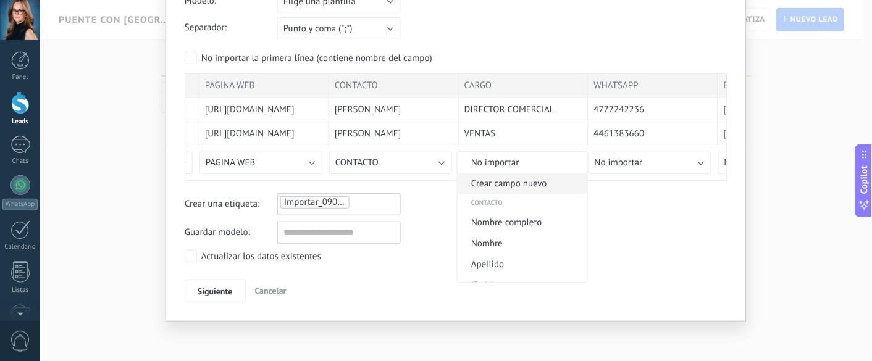
click at [559, 178] on span "Crear campo nuevo" at bounding box center [520, 184] width 126 height 12
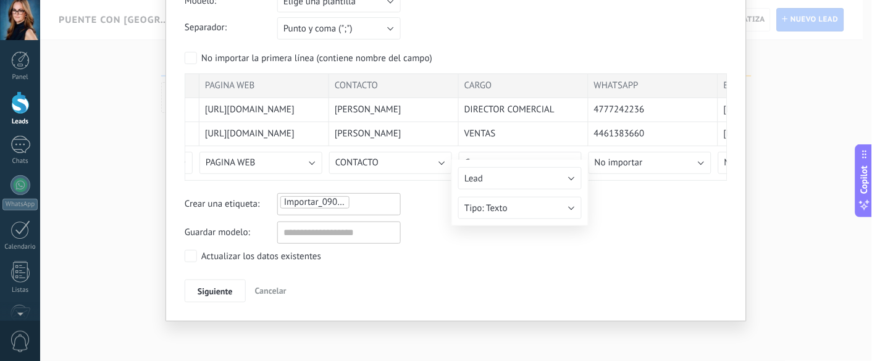
type input "*****"
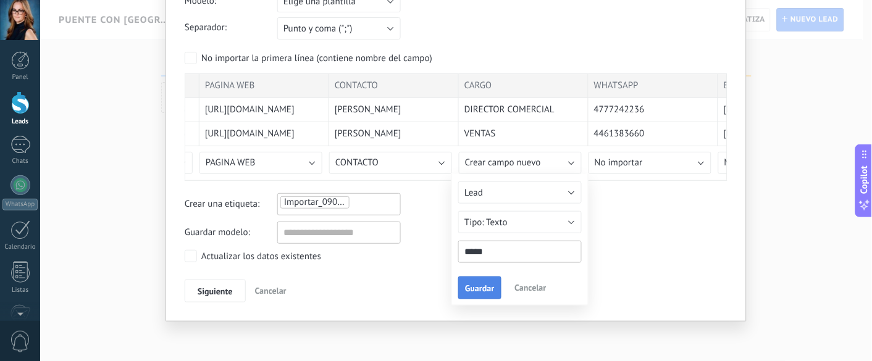
click at [480, 270] on span "Guardar" at bounding box center [479, 288] width 29 height 9
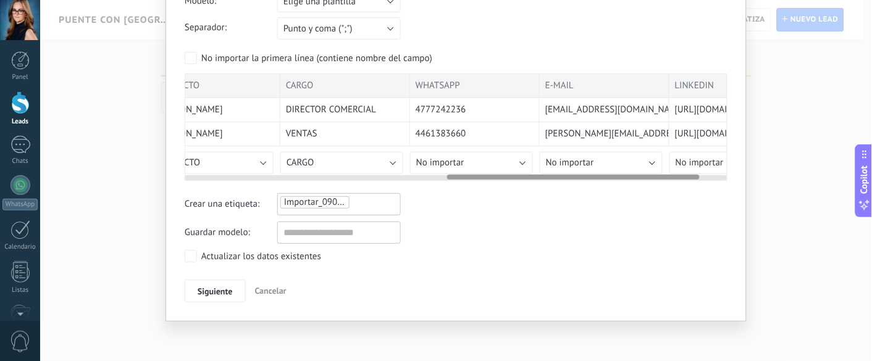
scroll to position [0, 565]
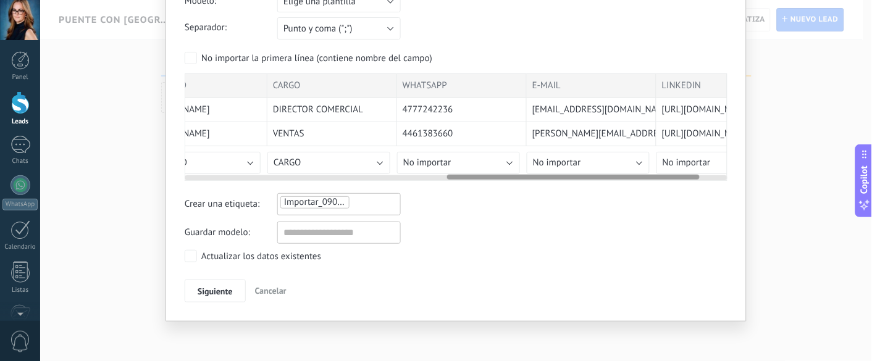
drag, startPoint x: 585, startPoint y: 178, endPoint x: 674, endPoint y: 181, distance: 89.0
click at [654, 181] on div "Ajustes de la importación Modelo: Elige una plantilla PUENTE CON CHINA.LOGISTIC…" at bounding box center [456, 133] width 543 height 340
click at [508, 162] on button "No importar" at bounding box center [458, 163] width 123 height 22
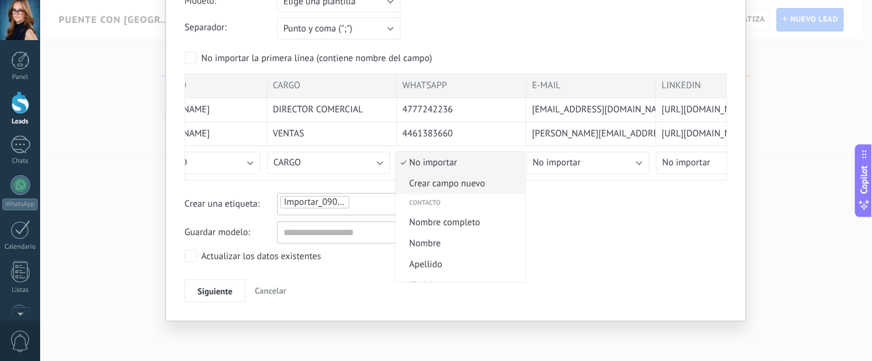
click at [501, 185] on span "Crear campo nuevo" at bounding box center [459, 184] width 126 height 12
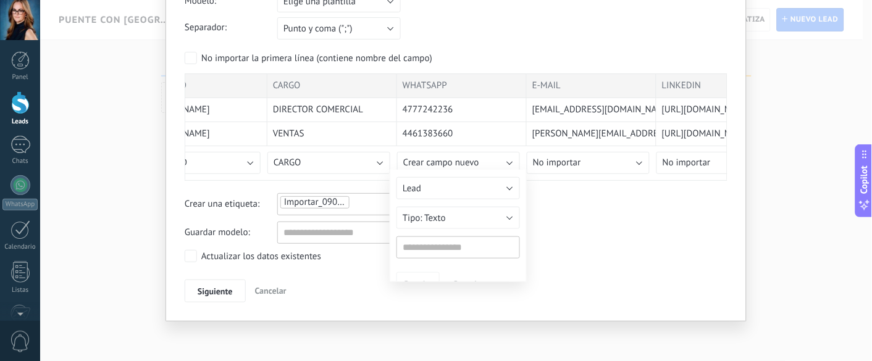
type input "********"
click at [423, 270] on button "Guardar" at bounding box center [417, 288] width 43 height 23
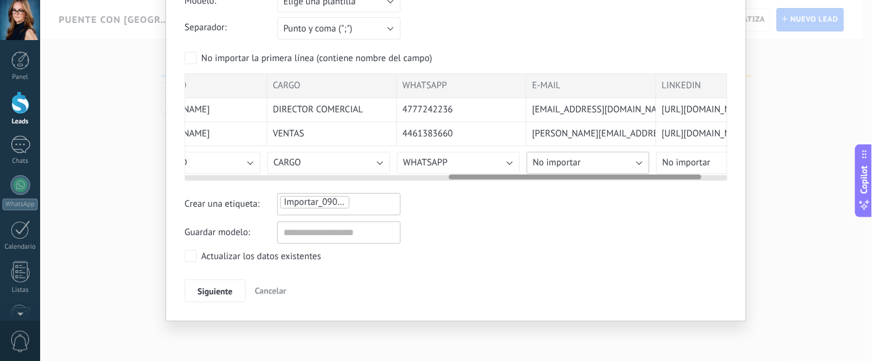
click at [633, 162] on button "No importar" at bounding box center [588, 163] width 123 height 22
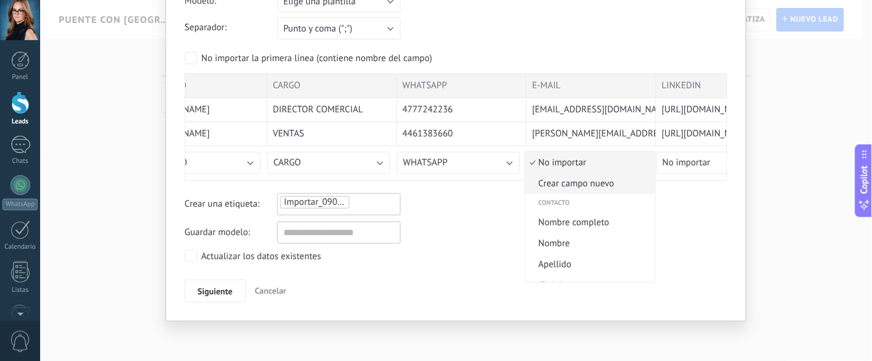
click at [614, 186] on span "Crear campo nuevo" at bounding box center [588, 184] width 126 height 12
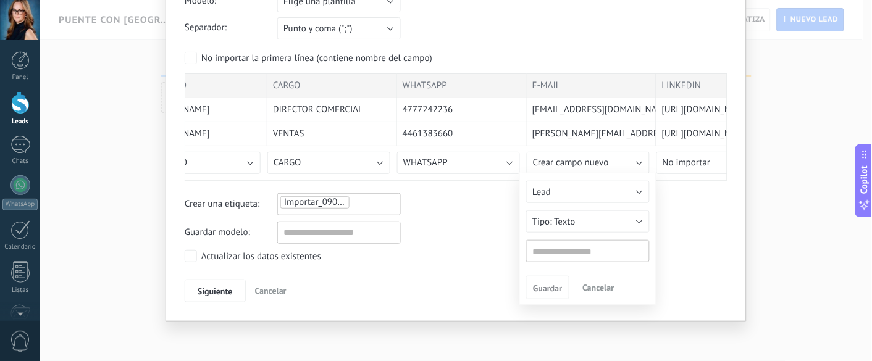
type input "******"
click at [547, 270] on span "Guardar" at bounding box center [547, 288] width 29 height 9
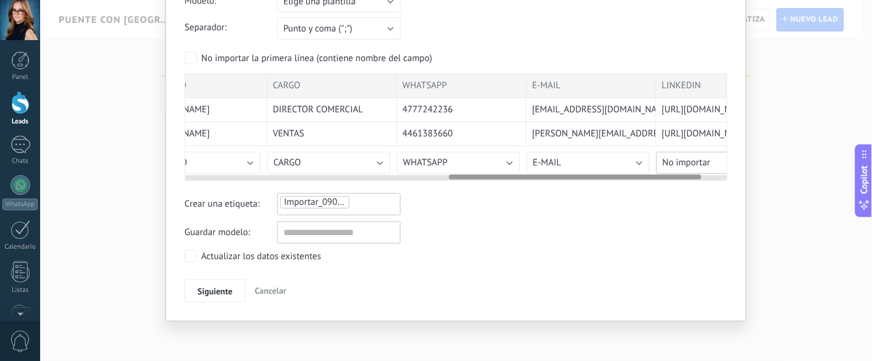
click at [654, 162] on span "No importar" at bounding box center [686, 163] width 48 height 12
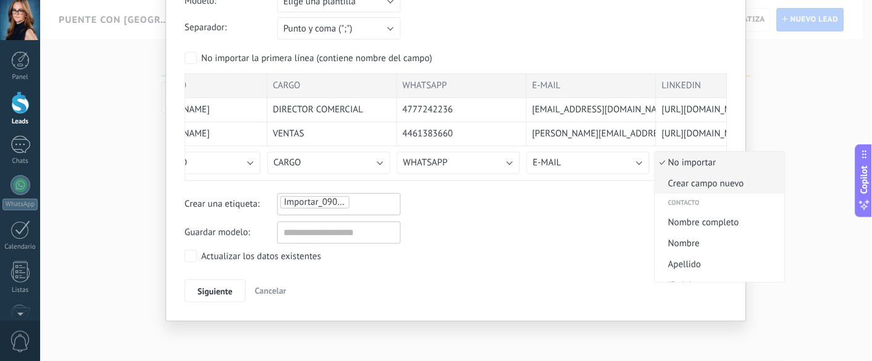
click at [654, 186] on span "Crear campo nuevo" at bounding box center [718, 184] width 126 height 12
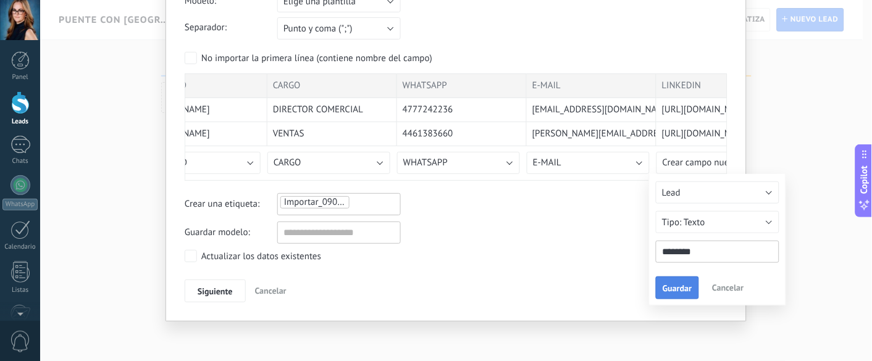
click at [654, 270] on span "Guardar" at bounding box center [676, 288] width 29 height 9
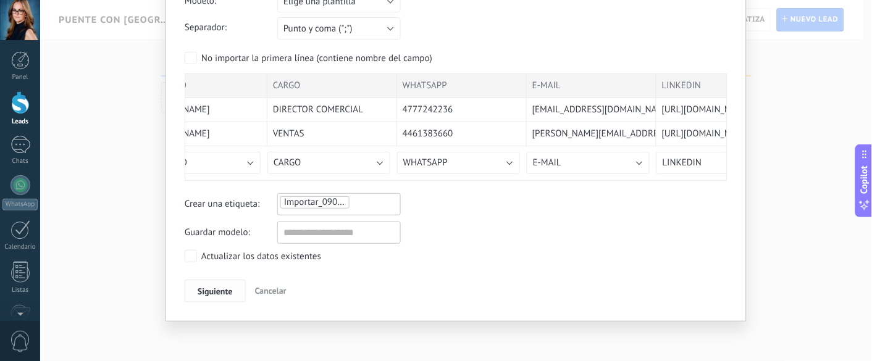
click at [223, 270] on span "Siguiente" at bounding box center [215, 291] width 35 height 9
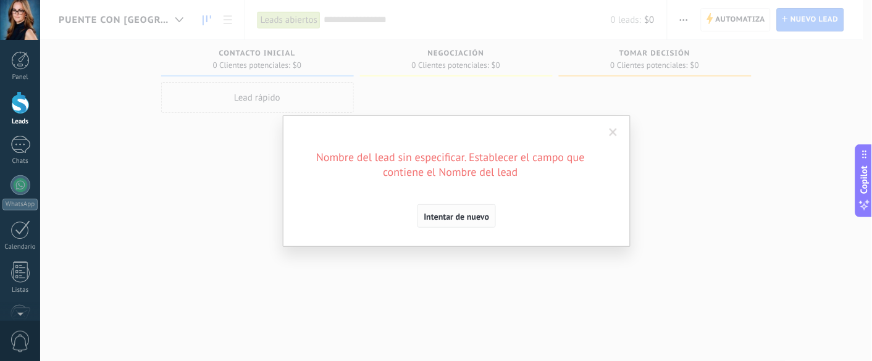
click at [462, 217] on span "Intentar de nuevo" at bounding box center [456, 216] width 65 height 9
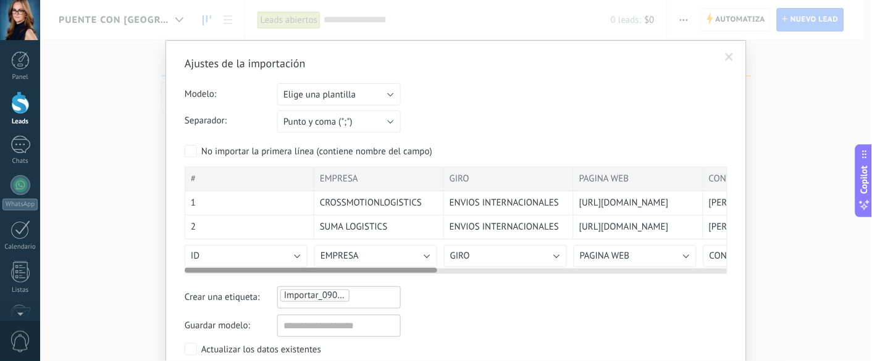
drag, startPoint x: 482, startPoint y: 269, endPoint x: 106, endPoint y: 249, distance: 376.5
click at [106, 249] on div "Ajustes de la importación Modelo: Elige una plantilla PUENTE CON CHINA.LOGISTIC…" at bounding box center [456, 180] width 832 height 361
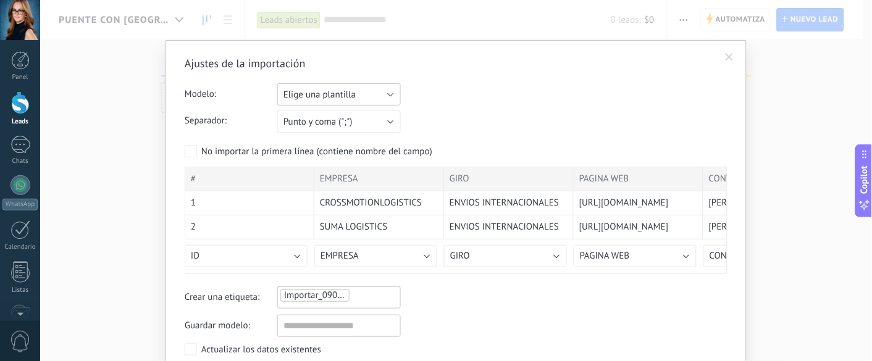
click at [388, 98] on button "Elige una plantilla" at bounding box center [338, 94] width 123 height 22
click at [378, 118] on span "PUENTE CON CHINA.LOGISTICA" at bounding box center [333, 116] width 127 height 12
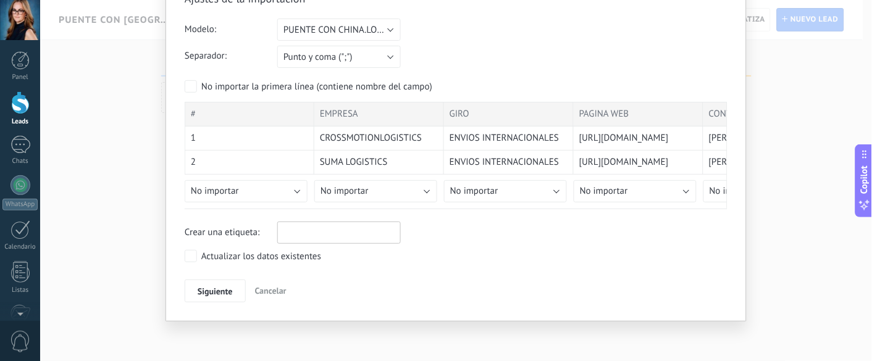
scroll to position [64, 0]
click at [219, 270] on span "Siguiente" at bounding box center [215, 292] width 35 height 9
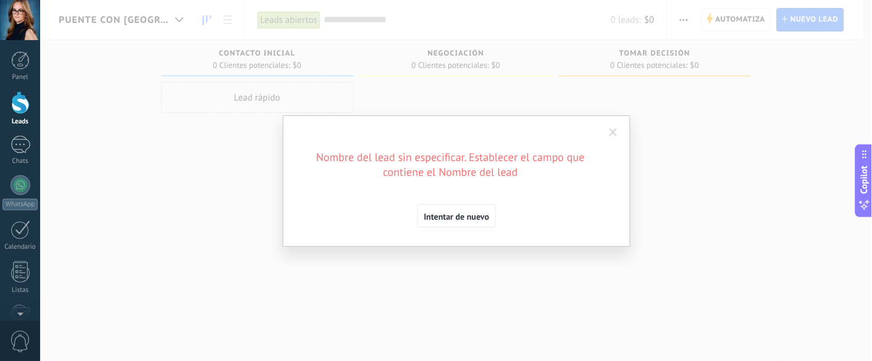
scroll to position [0, 0]
click at [447, 209] on button "Intentar de nuevo" at bounding box center [456, 215] width 79 height 23
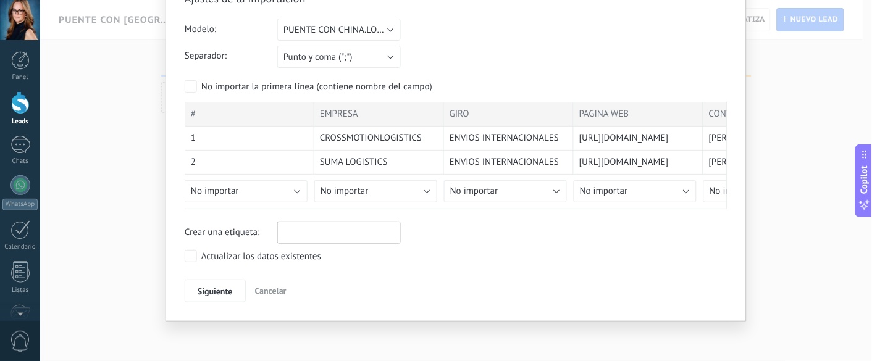
scroll to position [64, 0]
click at [217, 270] on span "Siguiente" at bounding box center [215, 292] width 35 height 9
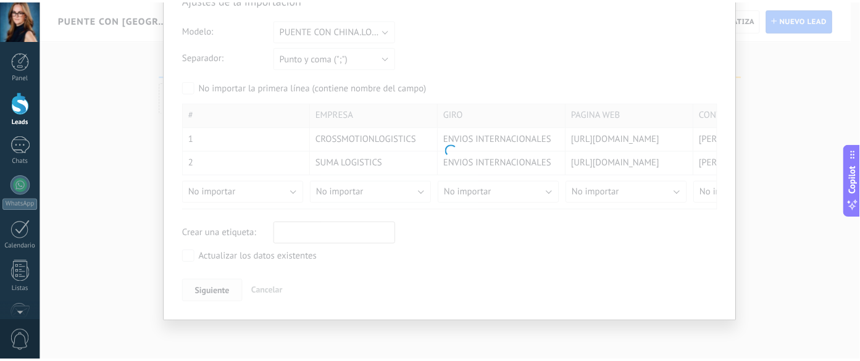
scroll to position [0, 0]
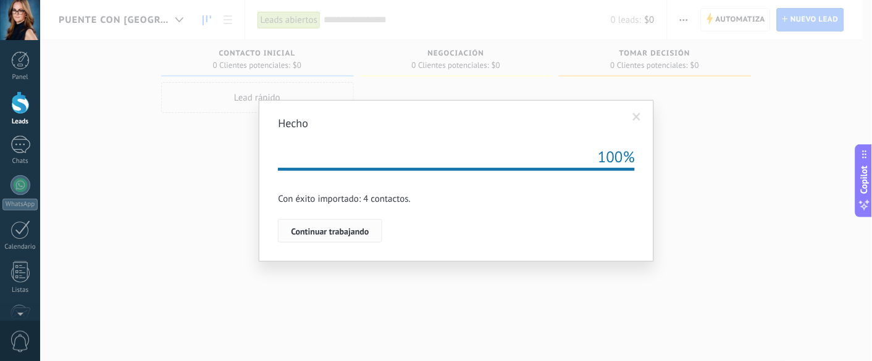
click at [357, 231] on span "Continuar trabajando" at bounding box center [330, 231] width 78 height 9
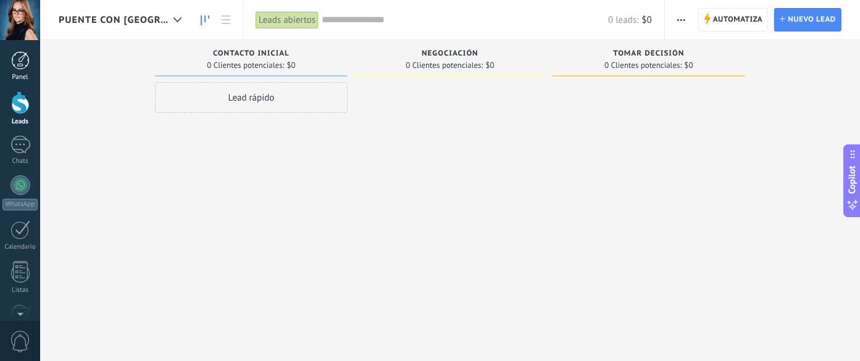
click at [22, 57] on div at bounding box center [20, 60] width 19 height 19
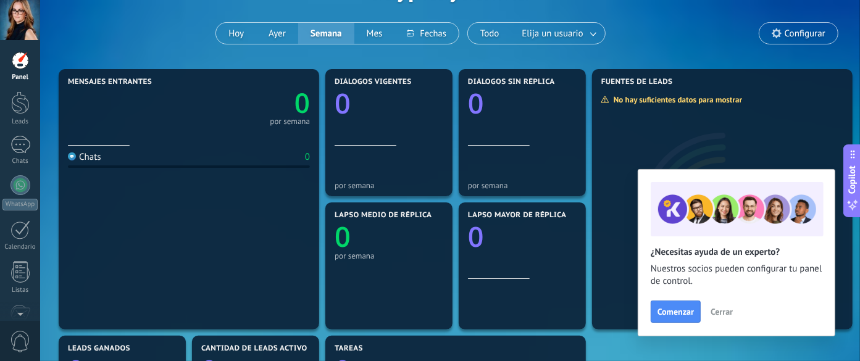
scroll to position [99, 0]
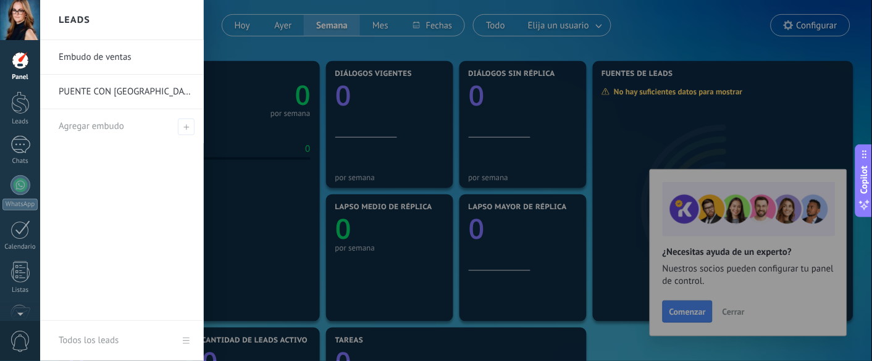
click at [102, 87] on link "PUENTE CON [GEOGRAPHIC_DATA]" at bounding box center [125, 92] width 133 height 35
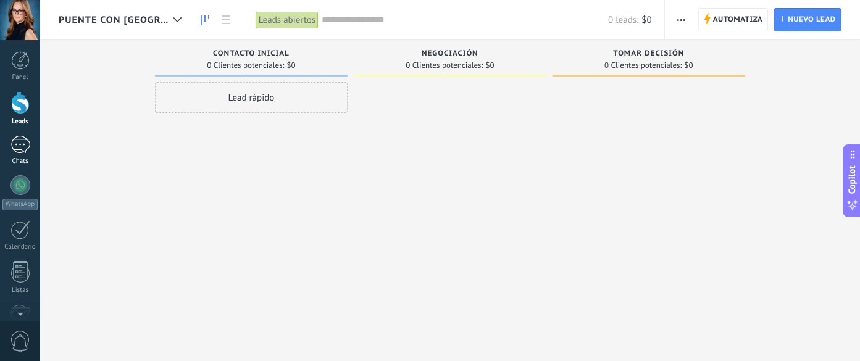
click at [26, 146] on div at bounding box center [20, 145] width 20 height 18
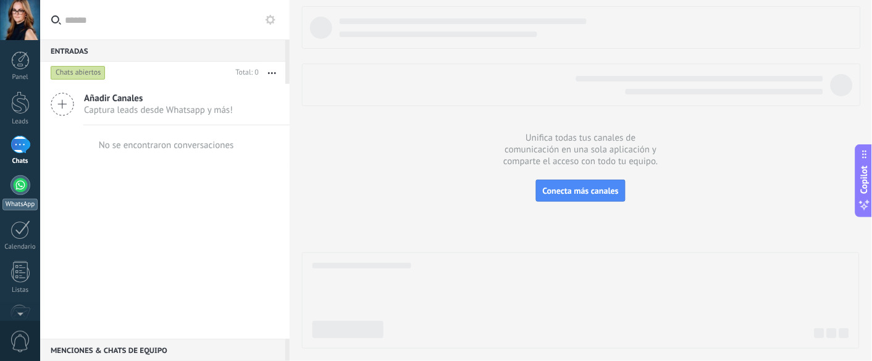
click at [23, 190] on div at bounding box center [20, 185] width 20 height 20
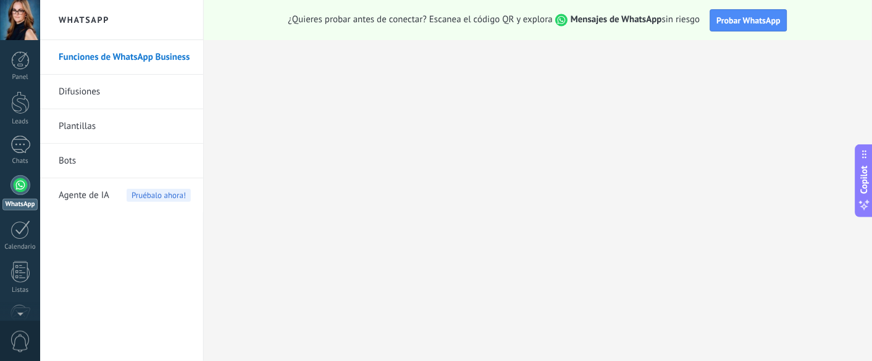
click at [78, 93] on link "Difusiones" at bounding box center [125, 92] width 132 height 35
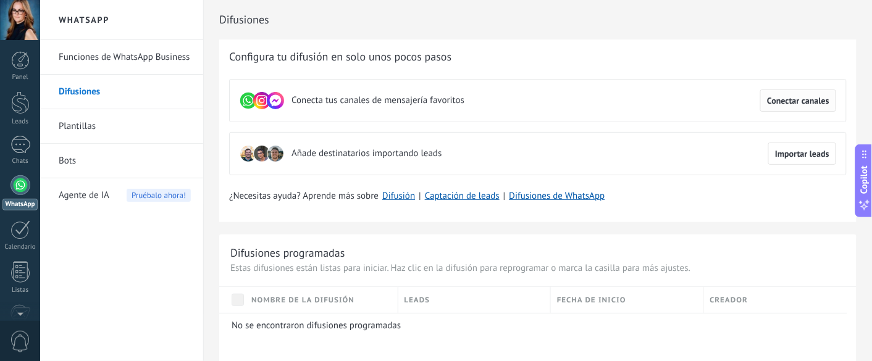
click at [654, 106] on button "Conectar canales" at bounding box center [798, 101] width 76 height 22
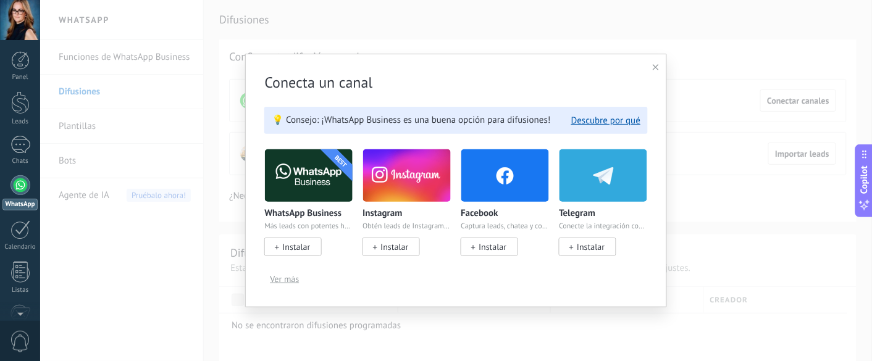
click at [295, 246] on span "Instalar" at bounding box center [296, 246] width 28 height 11
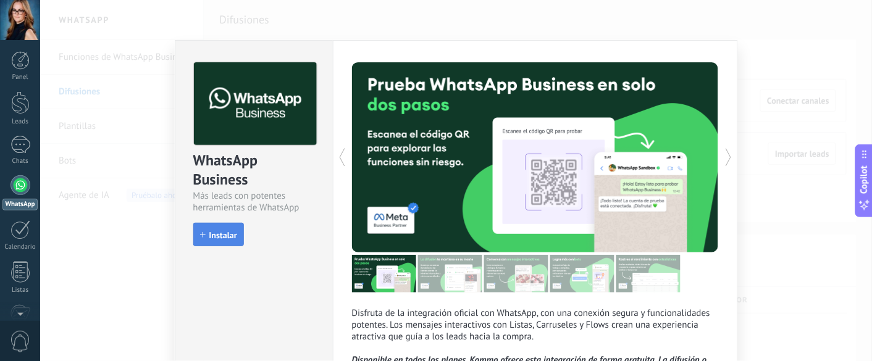
click at [232, 228] on button "Instalar" at bounding box center [218, 234] width 51 height 23
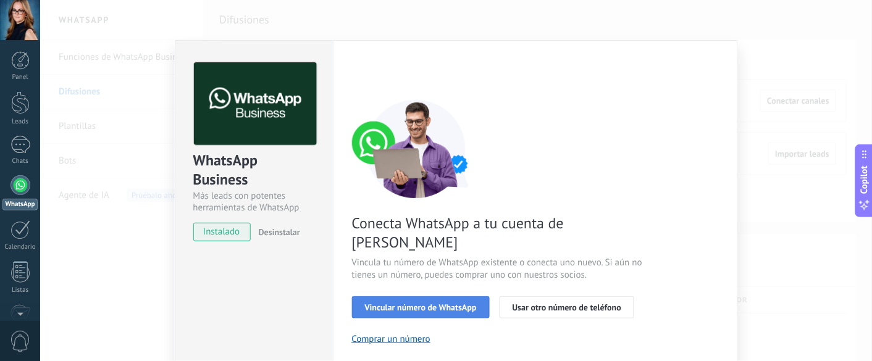
click at [411, 270] on span "Vincular número de WhatsApp" at bounding box center [421, 307] width 112 height 9
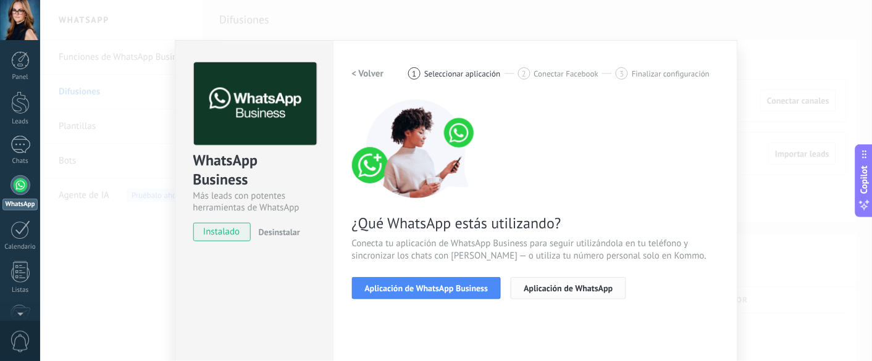
click at [545, 270] on span "Aplicación de WhatsApp" at bounding box center [568, 288] width 89 height 9
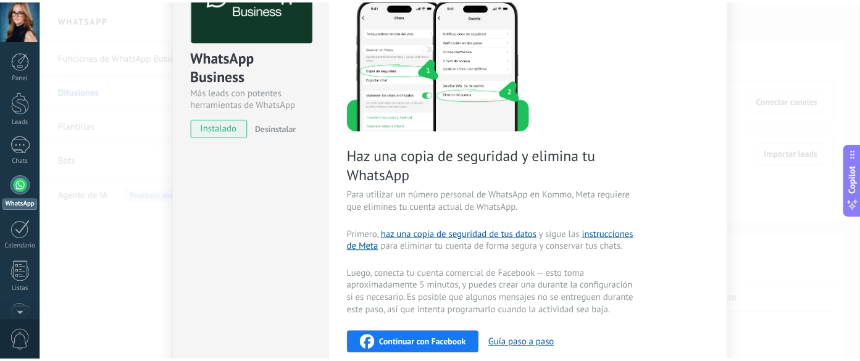
scroll to position [213, 0]
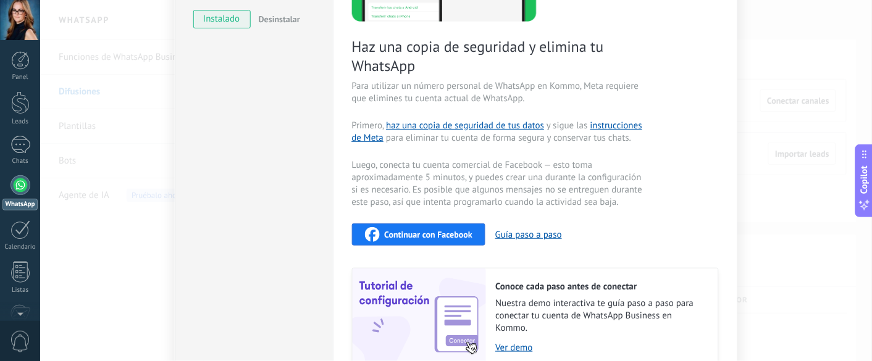
click at [398, 240] on div "Continuar con Facebook" at bounding box center [419, 234] width 108 height 15
click at [19, 57] on div at bounding box center [20, 60] width 19 height 19
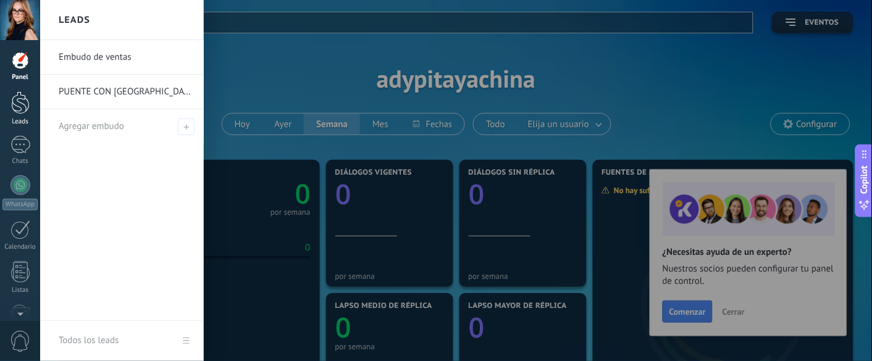
click at [22, 106] on div at bounding box center [20, 102] width 19 height 23
